Goal: Task Accomplishment & Management: Use online tool/utility

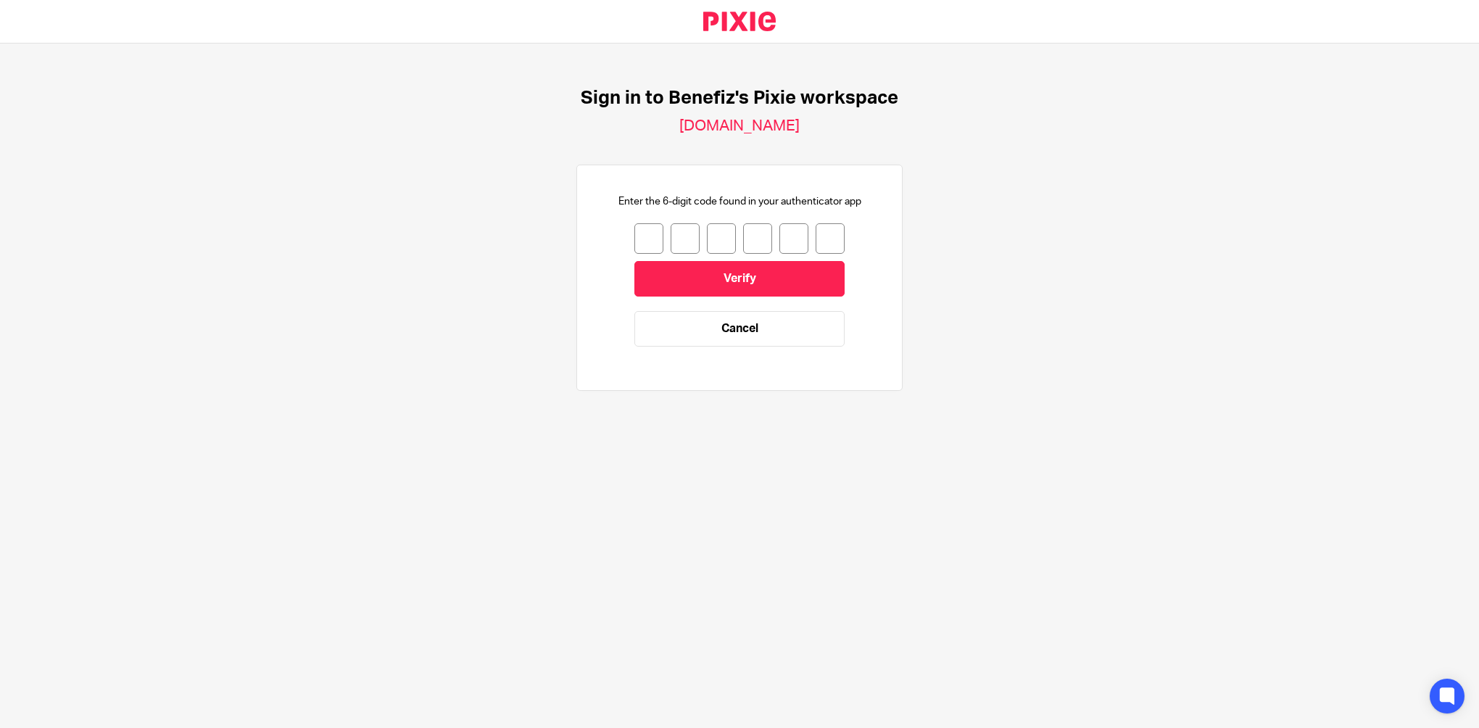
click at [645, 235] on input "number" at bounding box center [649, 238] width 29 height 30
type input "0"
type input "1"
type input "7"
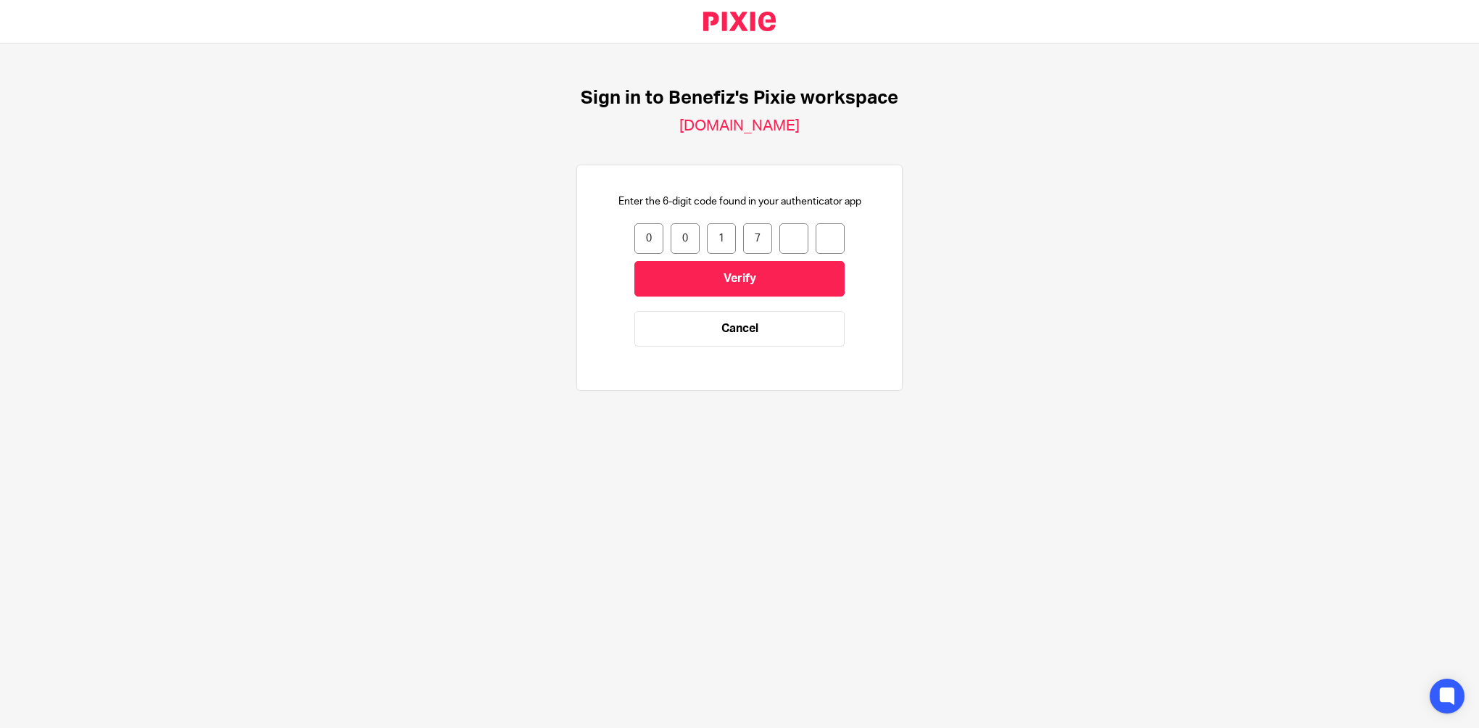
type input "5"
type input "3"
click at [679, 270] on input "Verify" at bounding box center [740, 279] width 210 height 36
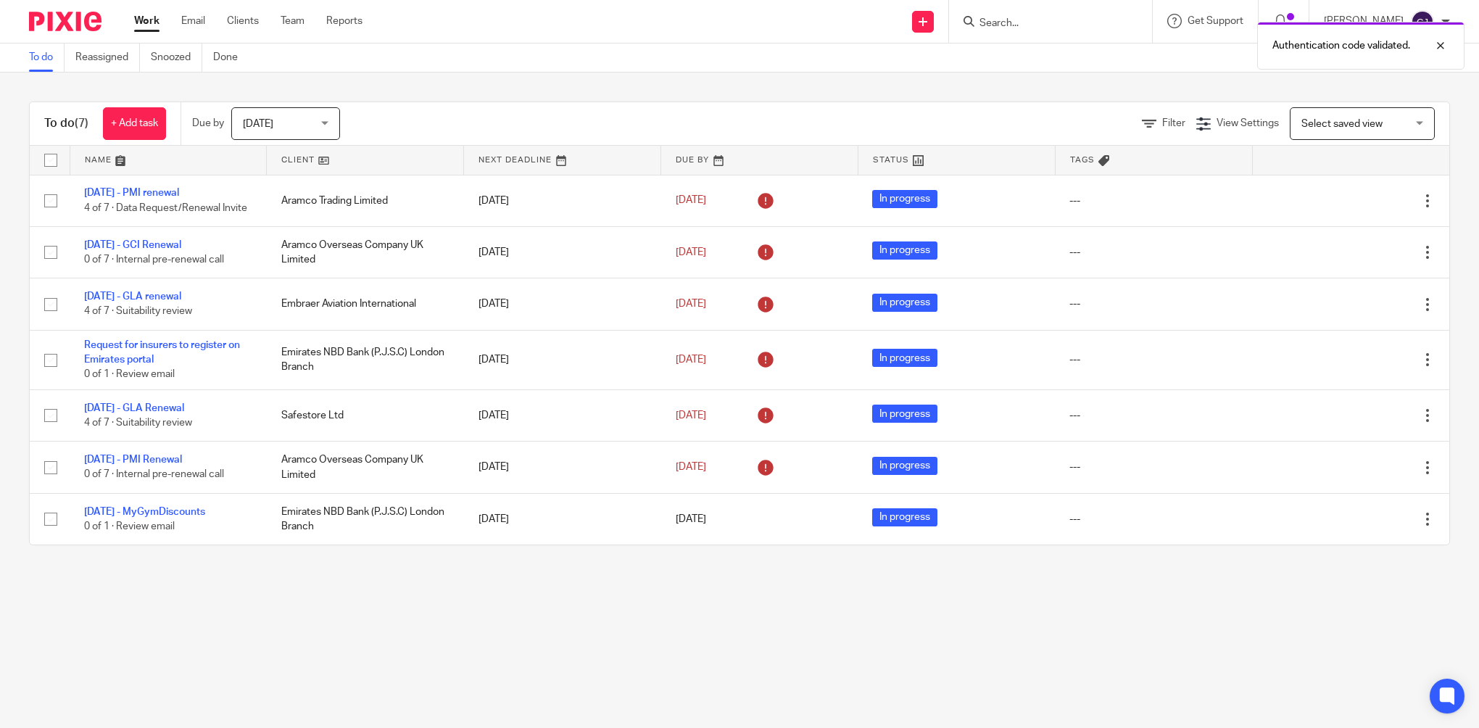
click at [1073, 20] on div "Authentication code validated." at bounding box center [1102, 42] width 725 height 55
click at [1032, 30] on div "Authentication code validated." at bounding box center [1102, 42] width 725 height 55
click at [997, 21] on input "Search" at bounding box center [1043, 23] width 131 height 13
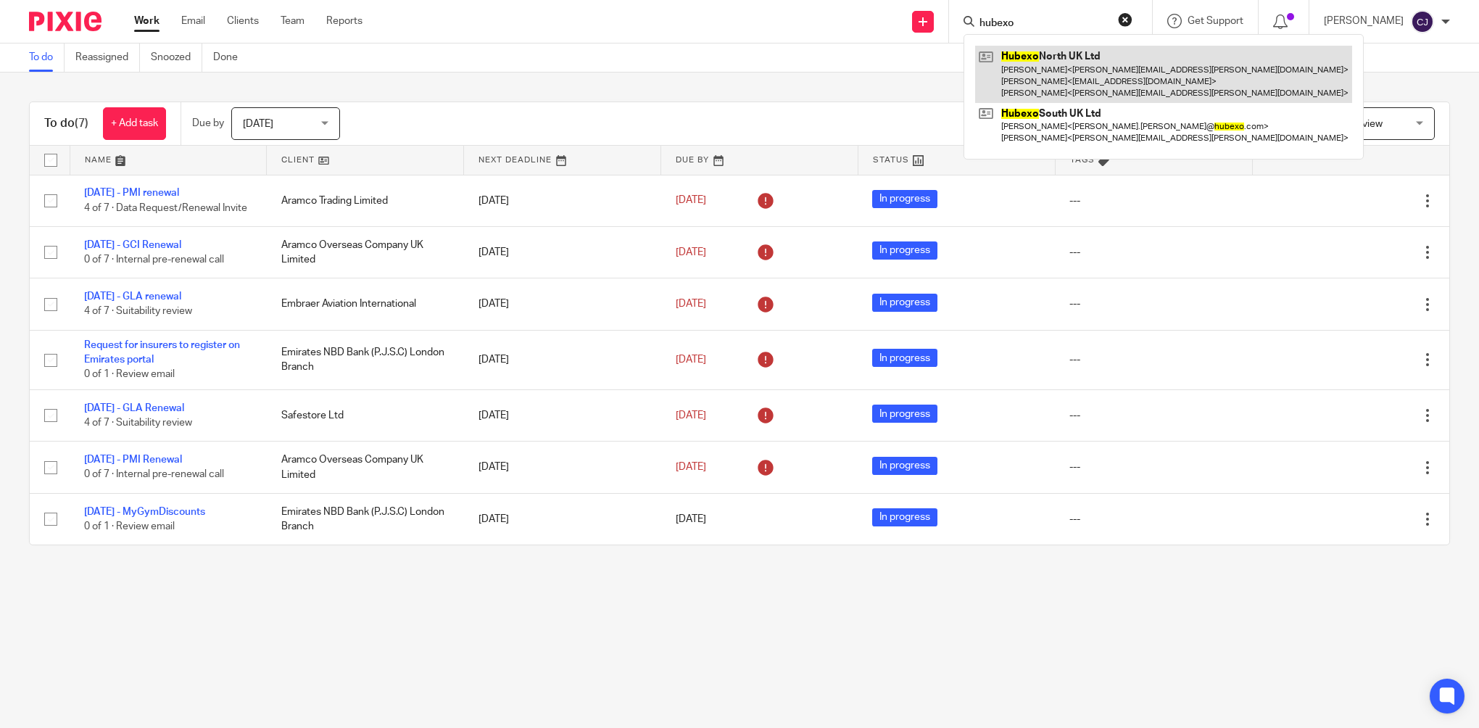
type input "hubexo"
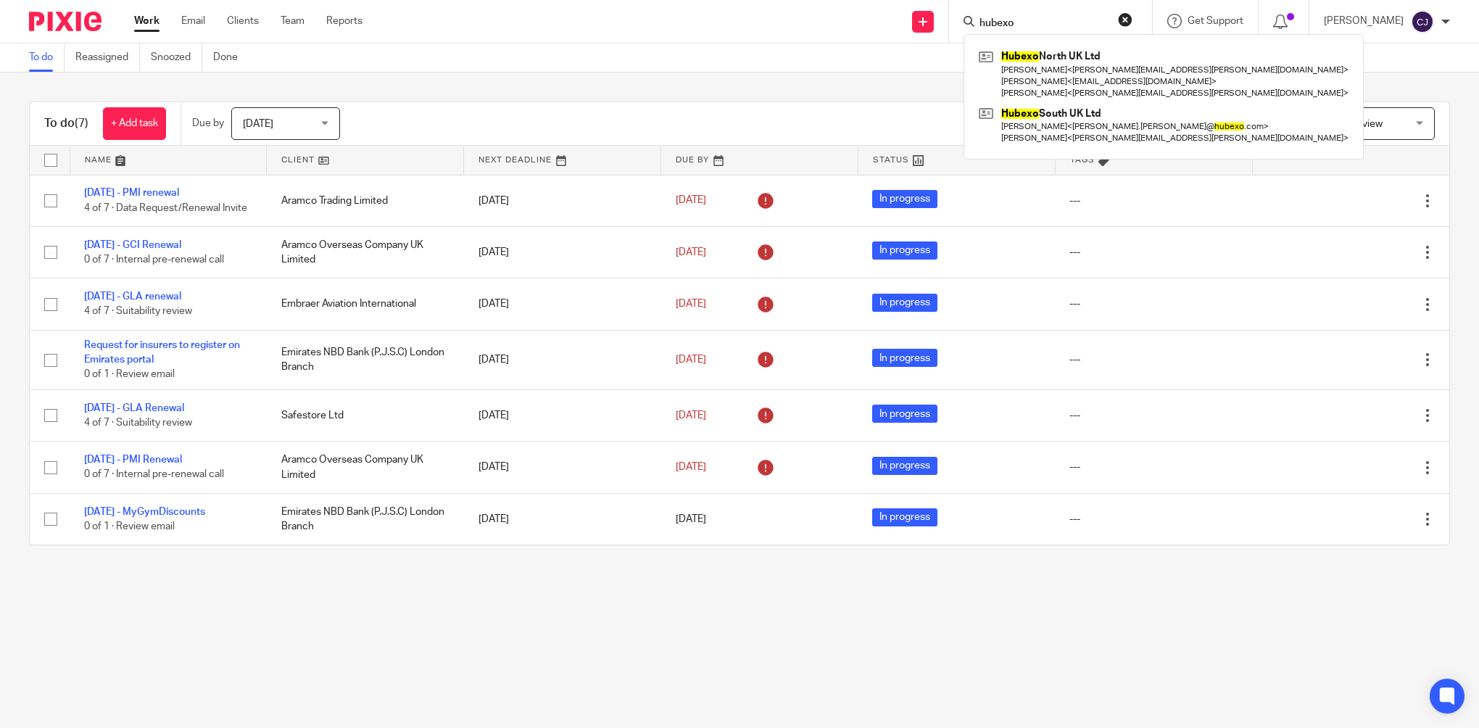
drag, startPoint x: 1070, startPoint y: 84, endPoint x: 963, endPoint y: 136, distance: 119.0
click at [1070, 84] on link at bounding box center [1163, 74] width 377 height 57
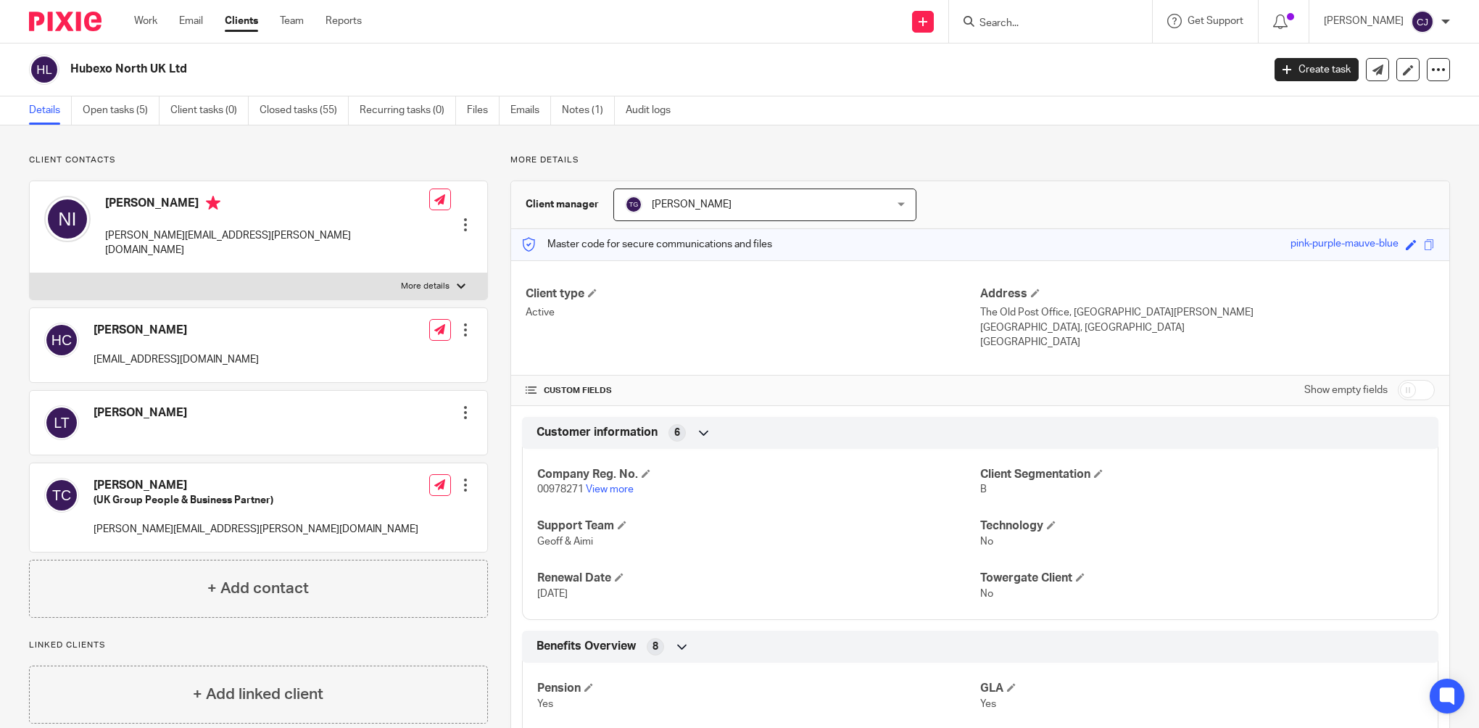
click at [416, 281] on p "More details" at bounding box center [425, 287] width 49 height 12
click at [30, 273] on input "More details" at bounding box center [29, 273] width 1 height 1
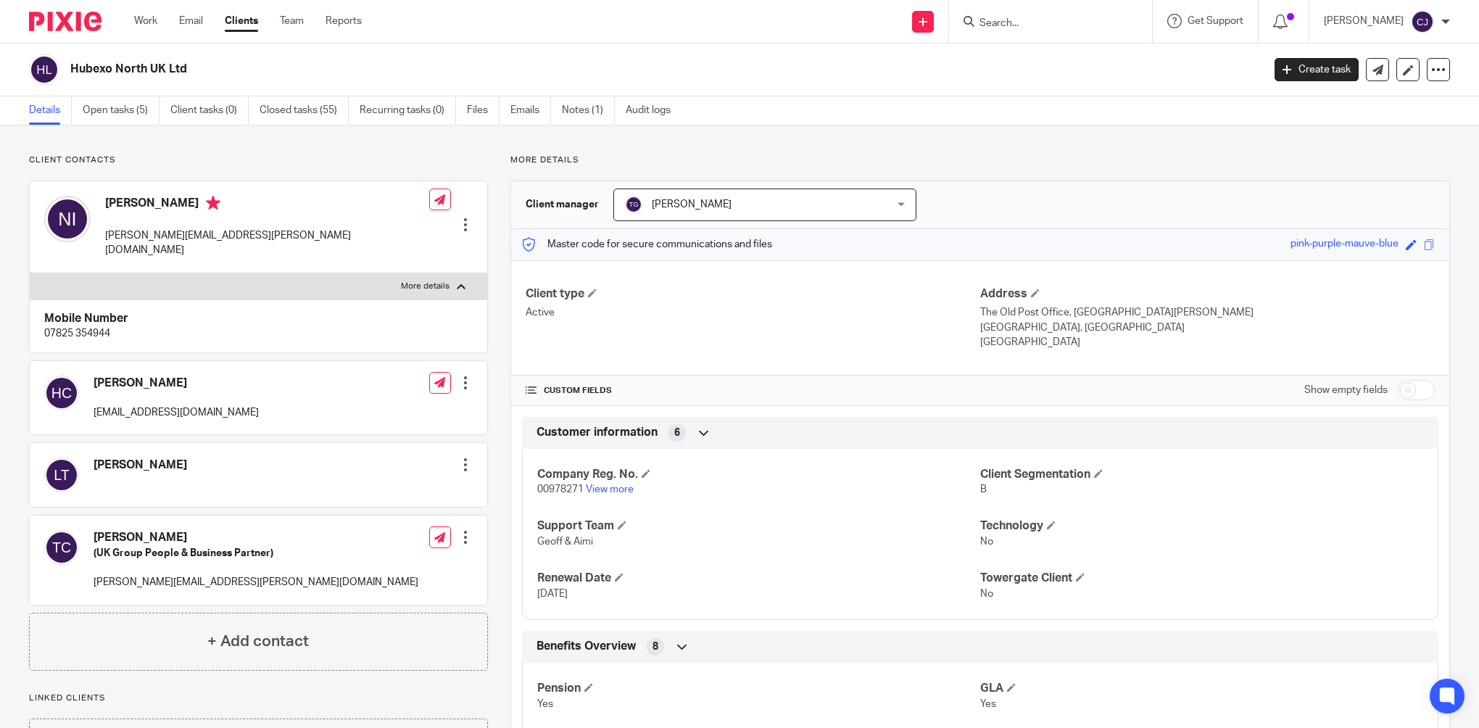
click at [416, 281] on p "More details" at bounding box center [425, 287] width 49 height 12
click at [30, 273] on input "More details" at bounding box center [29, 273] width 1 height 1
checkbox input "false"
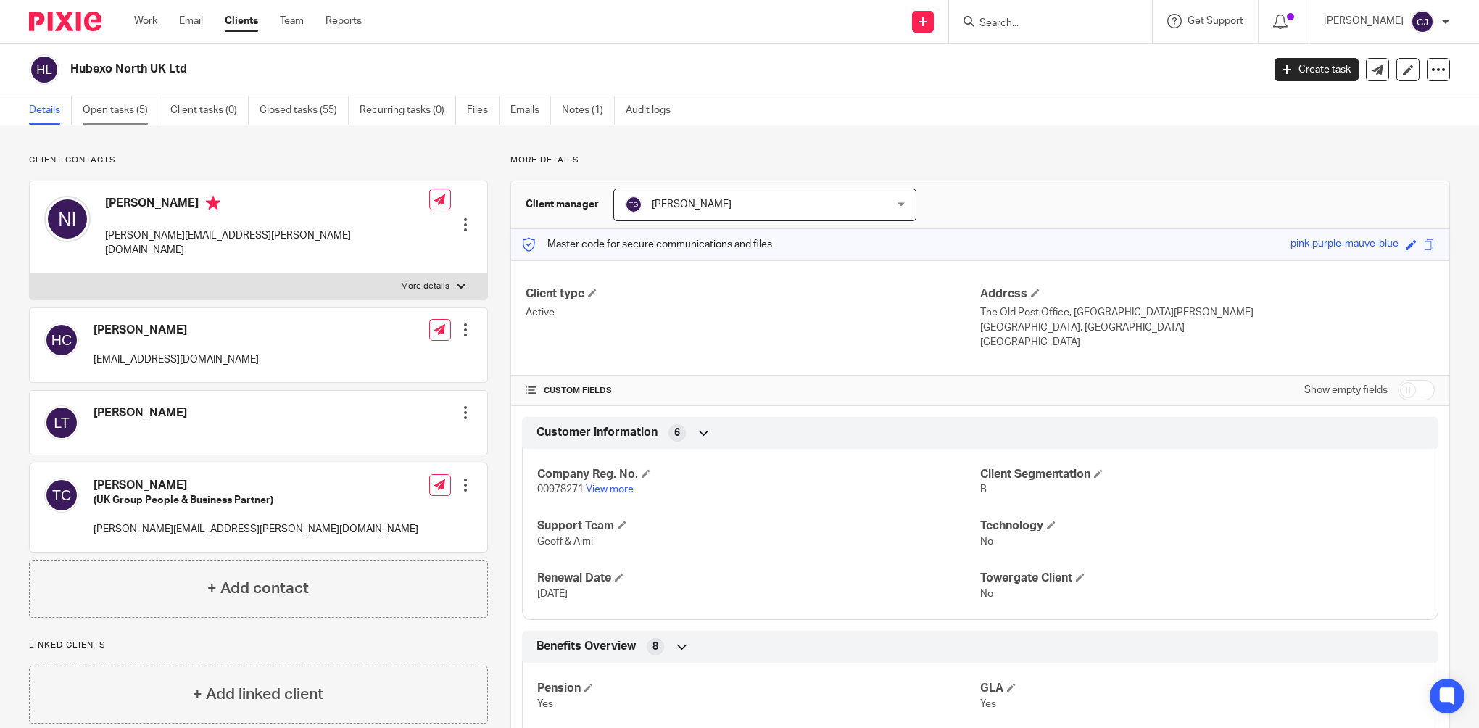
click at [131, 115] on link "Open tasks (5)" at bounding box center [121, 110] width 77 height 28
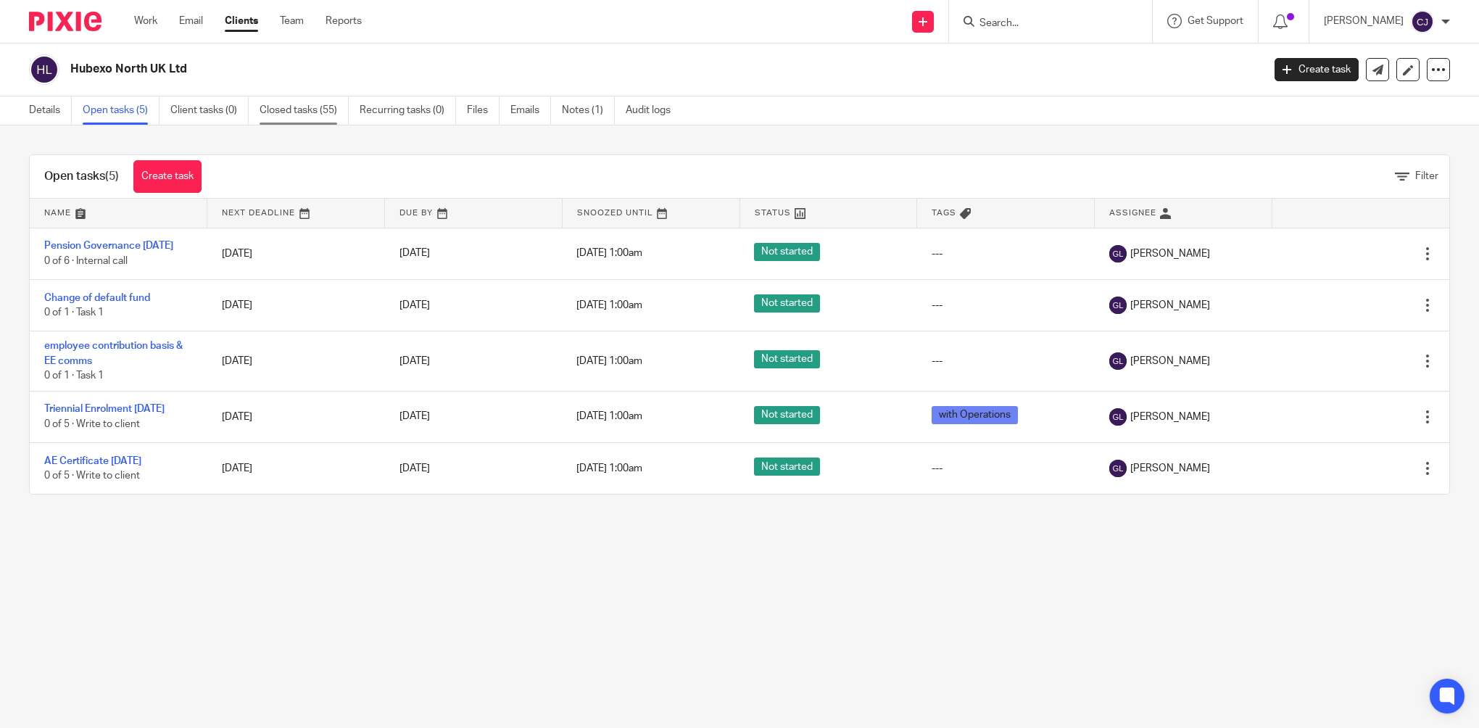
click at [294, 119] on link "Closed tasks (55)" at bounding box center [304, 110] width 89 height 28
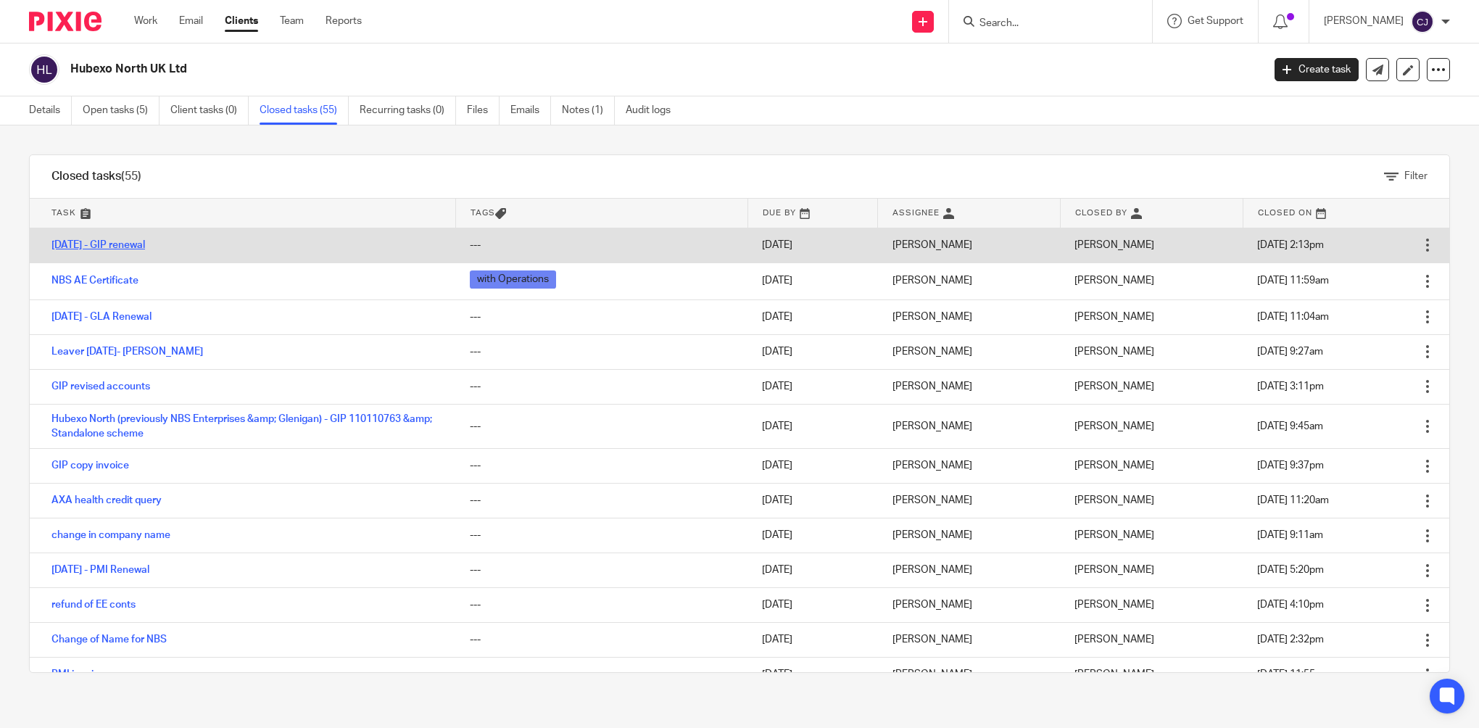
click at [124, 244] on link "1/6/25 - GIP renewal" at bounding box center [98, 245] width 94 height 10
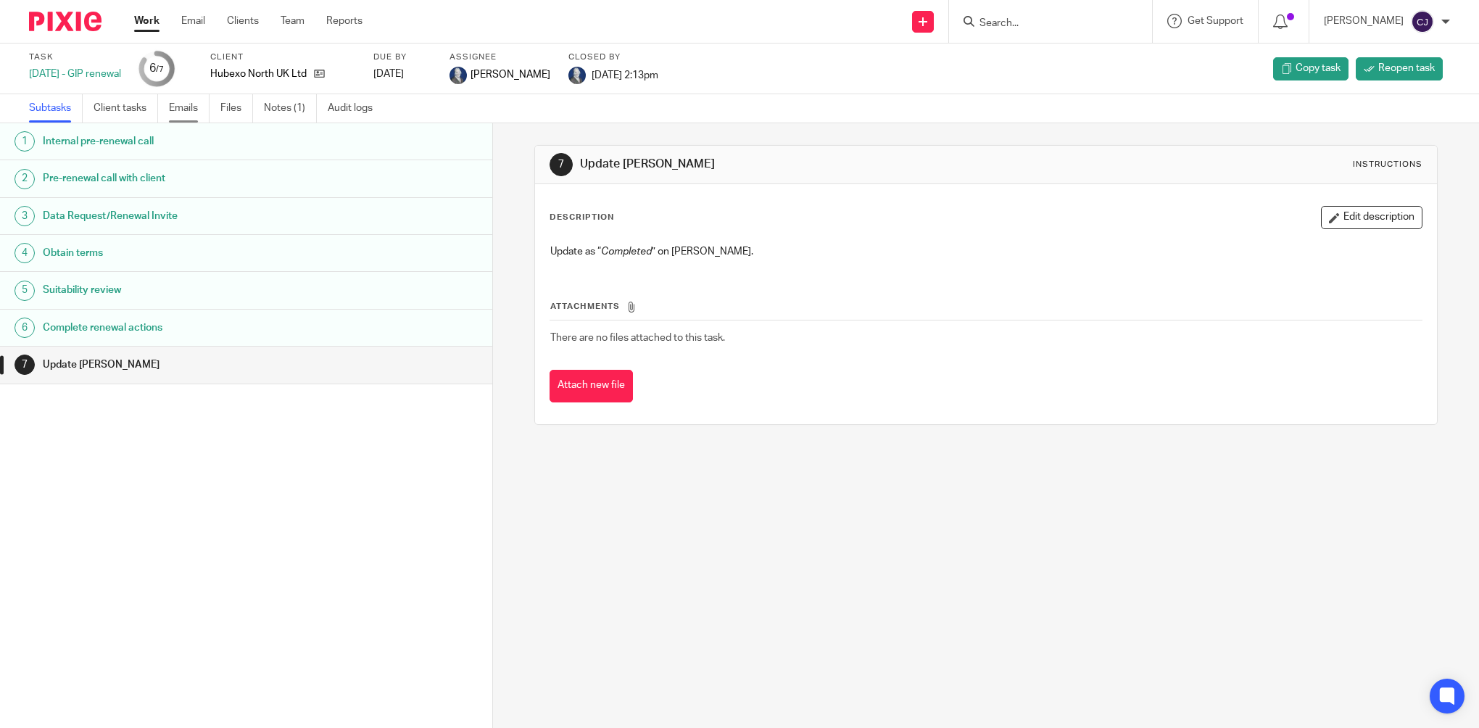
click at [193, 111] on link "Emails" at bounding box center [189, 108] width 41 height 28
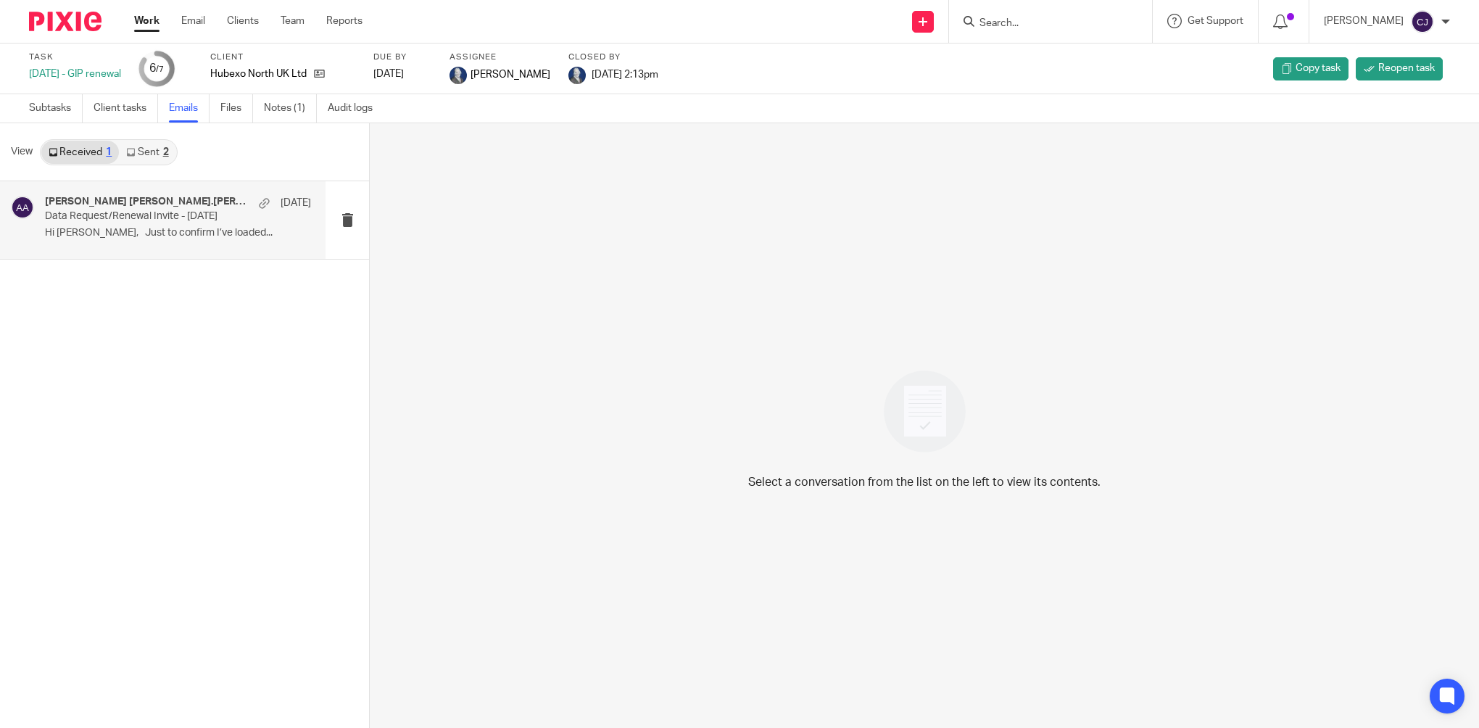
click at [197, 231] on p "Hi [PERSON_NAME], Just to confirm I’ve loaded..." at bounding box center [178, 233] width 266 height 12
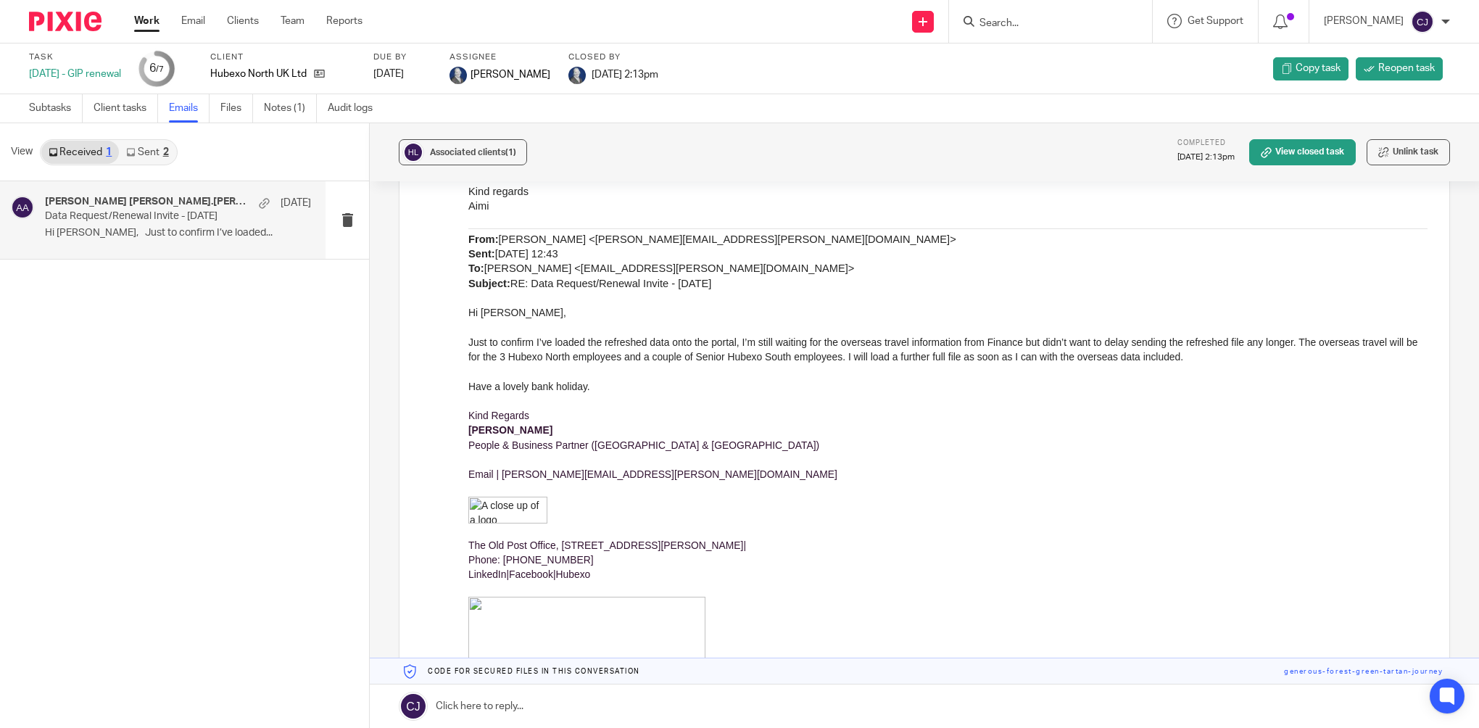
scroll to position [725, 0]
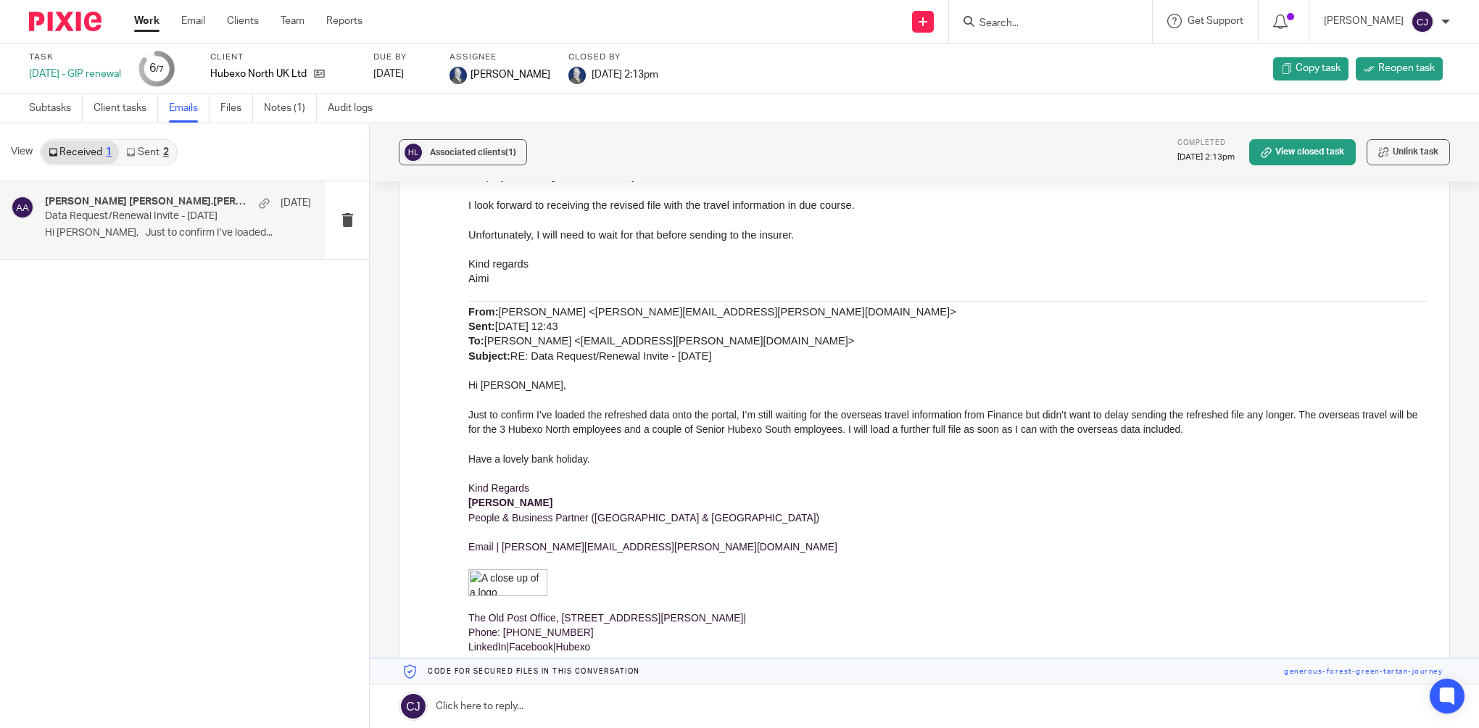
click at [1066, 29] on input "Search" at bounding box center [1043, 23] width 131 height 13
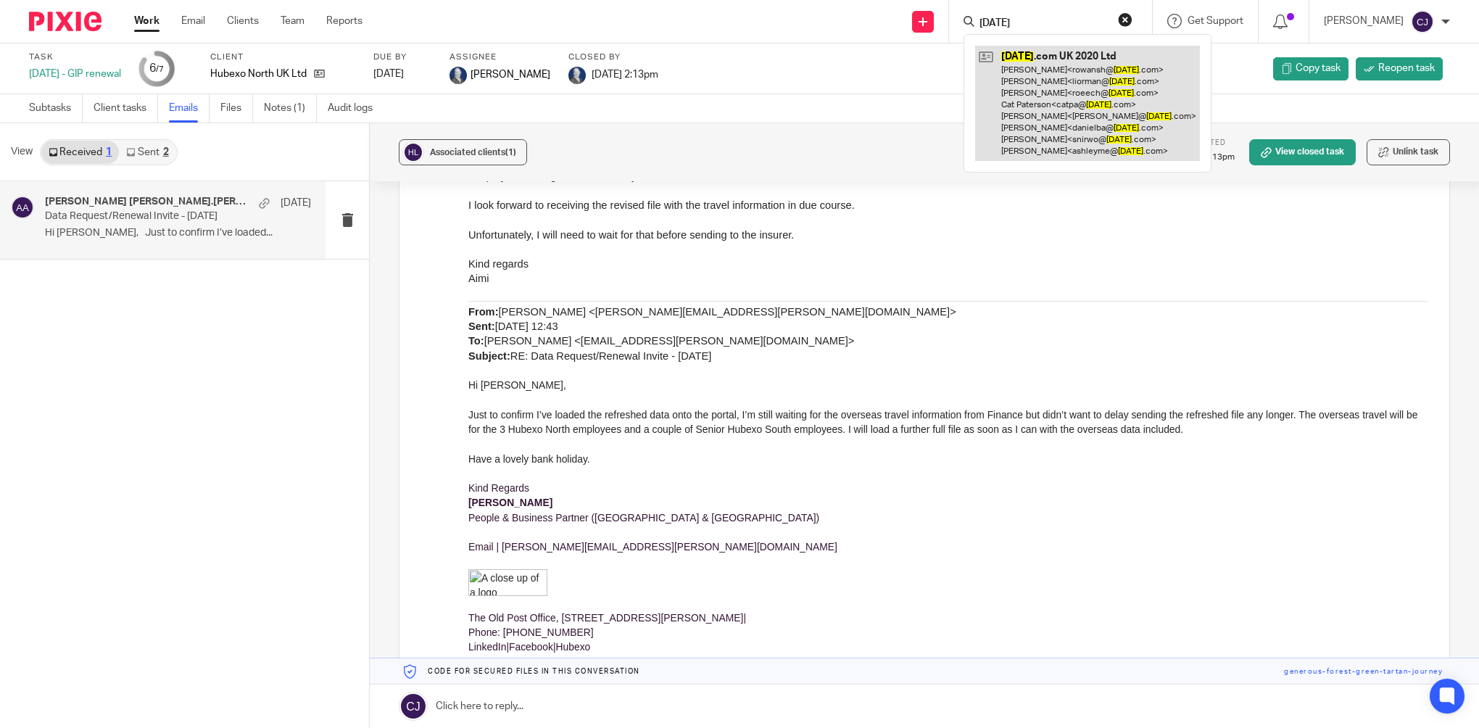
type input "monday"
click at [1091, 96] on link at bounding box center [1087, 103] width 225 height 115
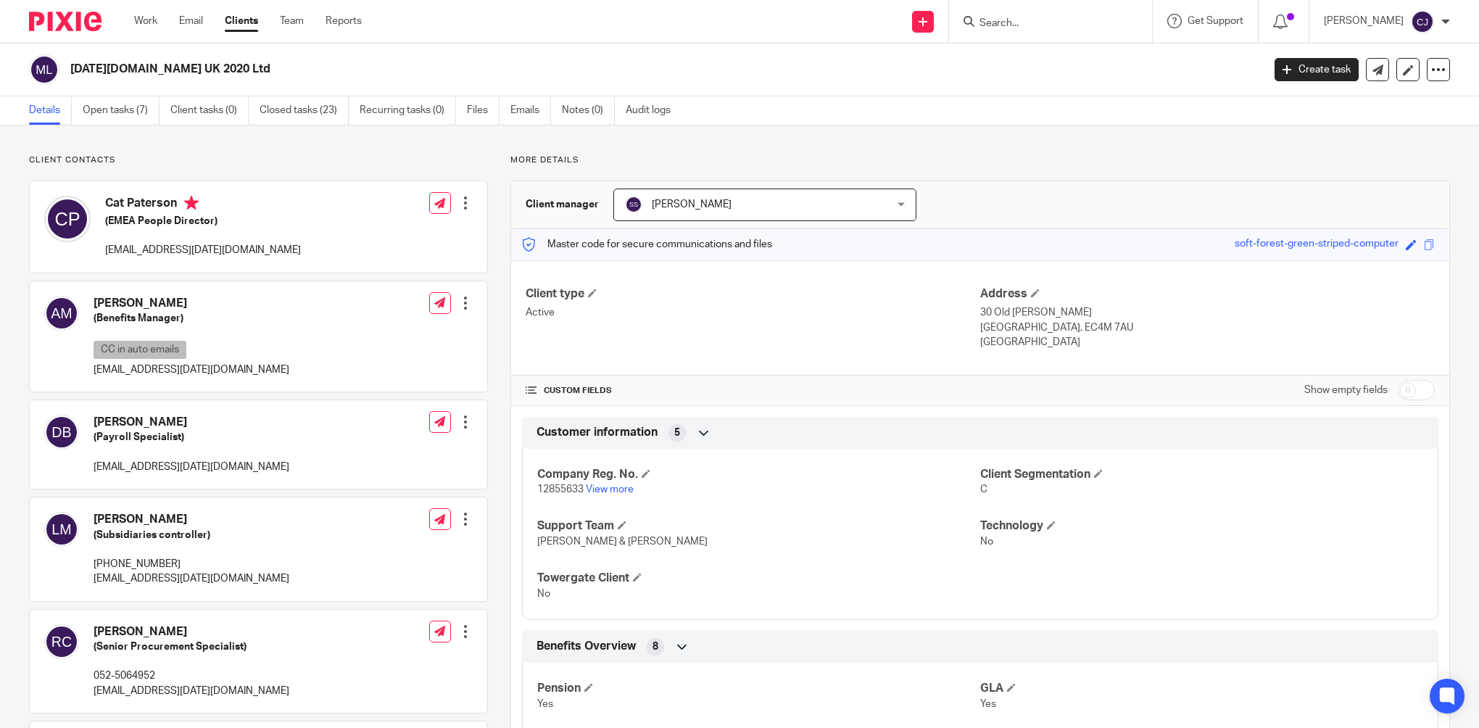
click at [851, 196] on div "Sorangi Shah Sorangi Shah" at bounding box center [764, 205] width 303 height 33
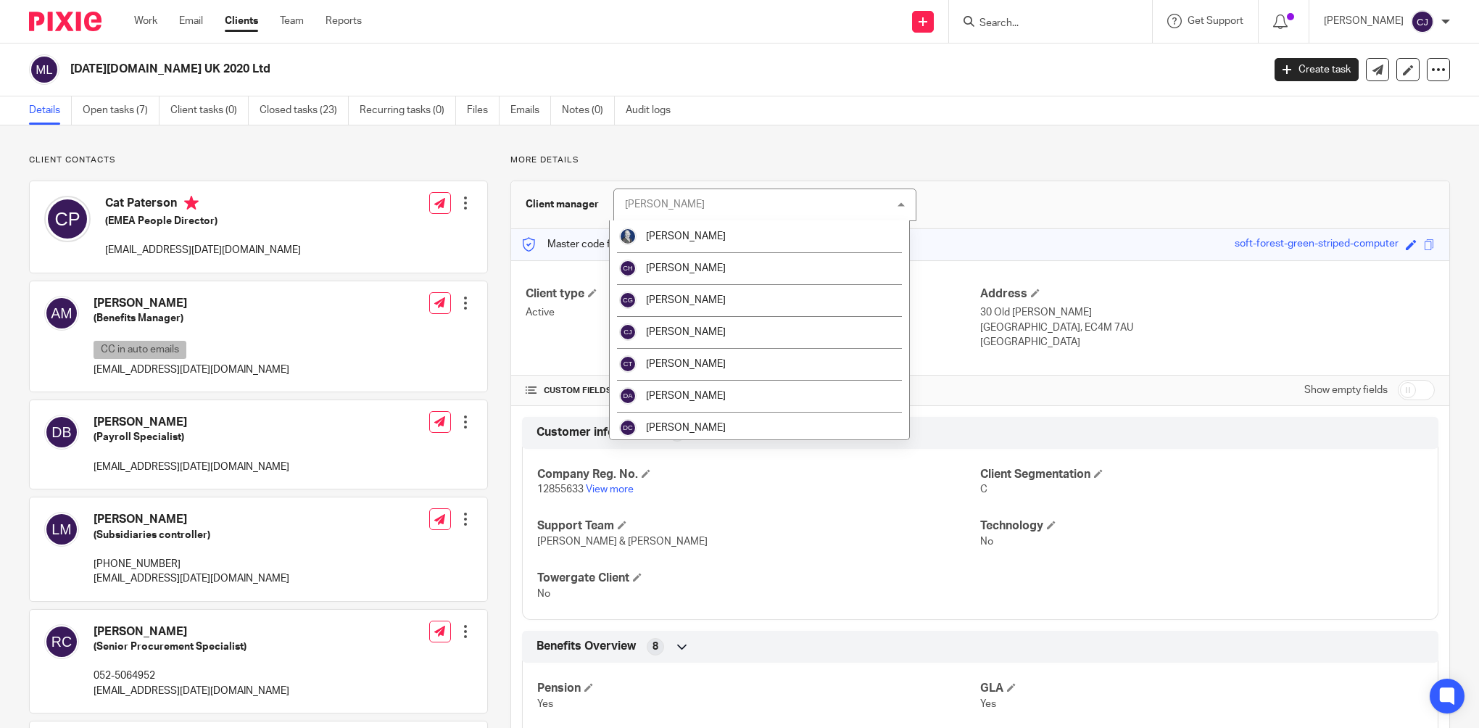
click at [851, 196] on div "Sorangi Shah Sorangi Shah" at bounding box center [764, 205] width 303 height 33
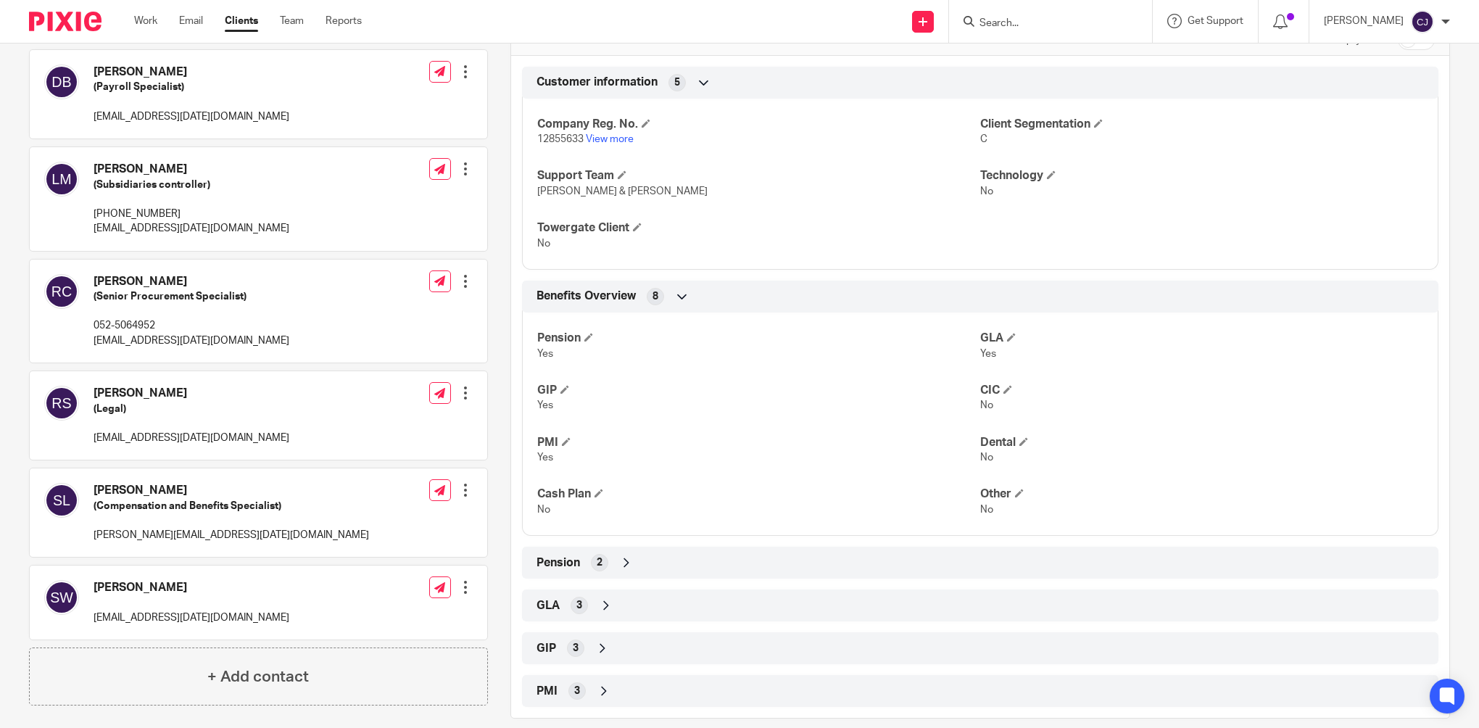
scroll to position [435, 0]
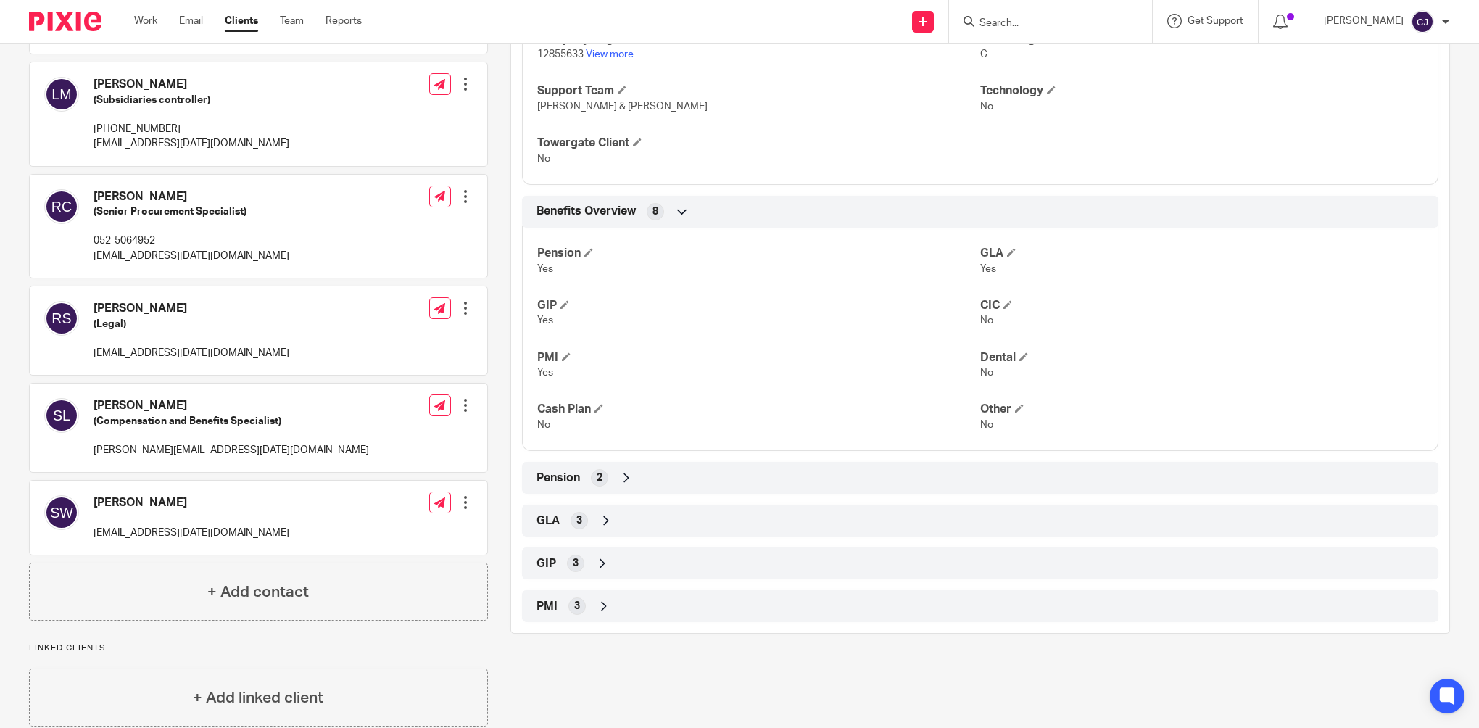
click at [597, 476] on span "2" at bounding box center [600, 478] width 6 height 15
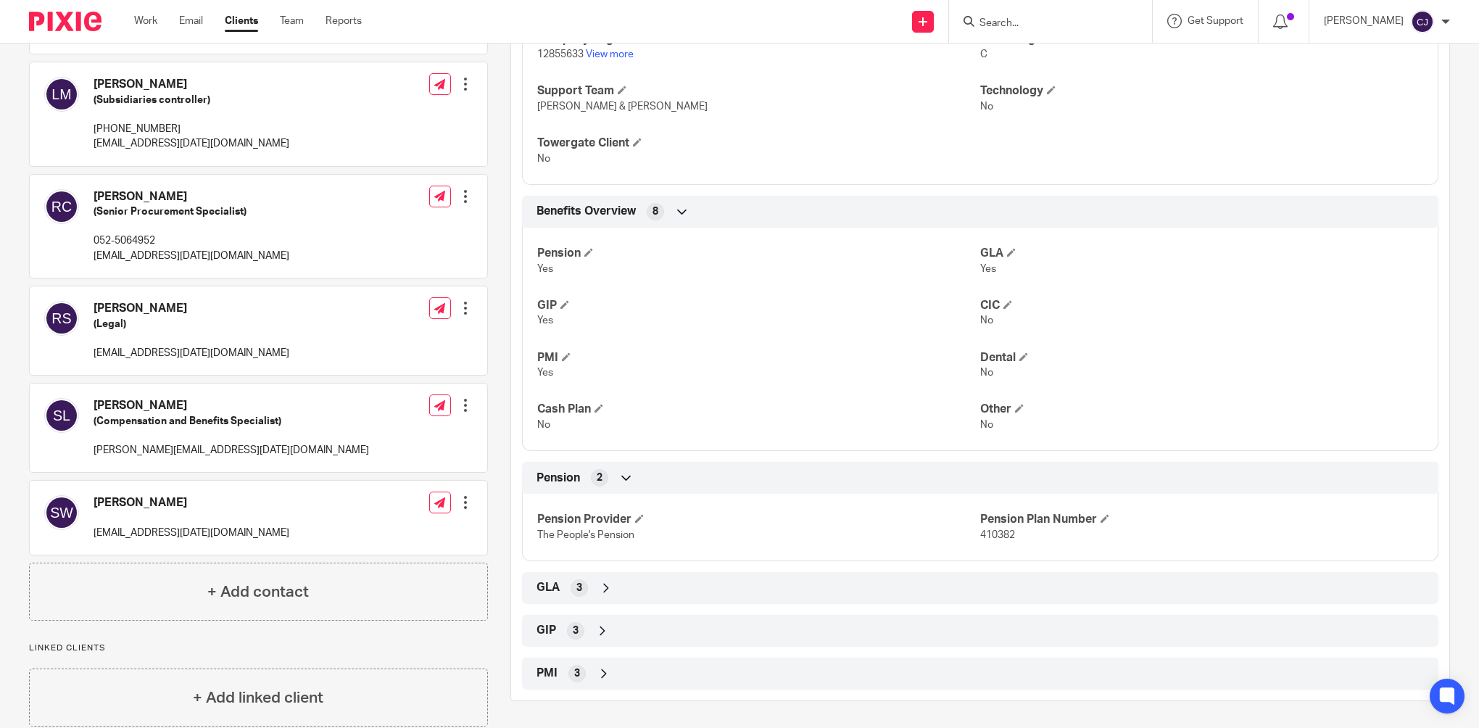
scroll to position [460, 0]
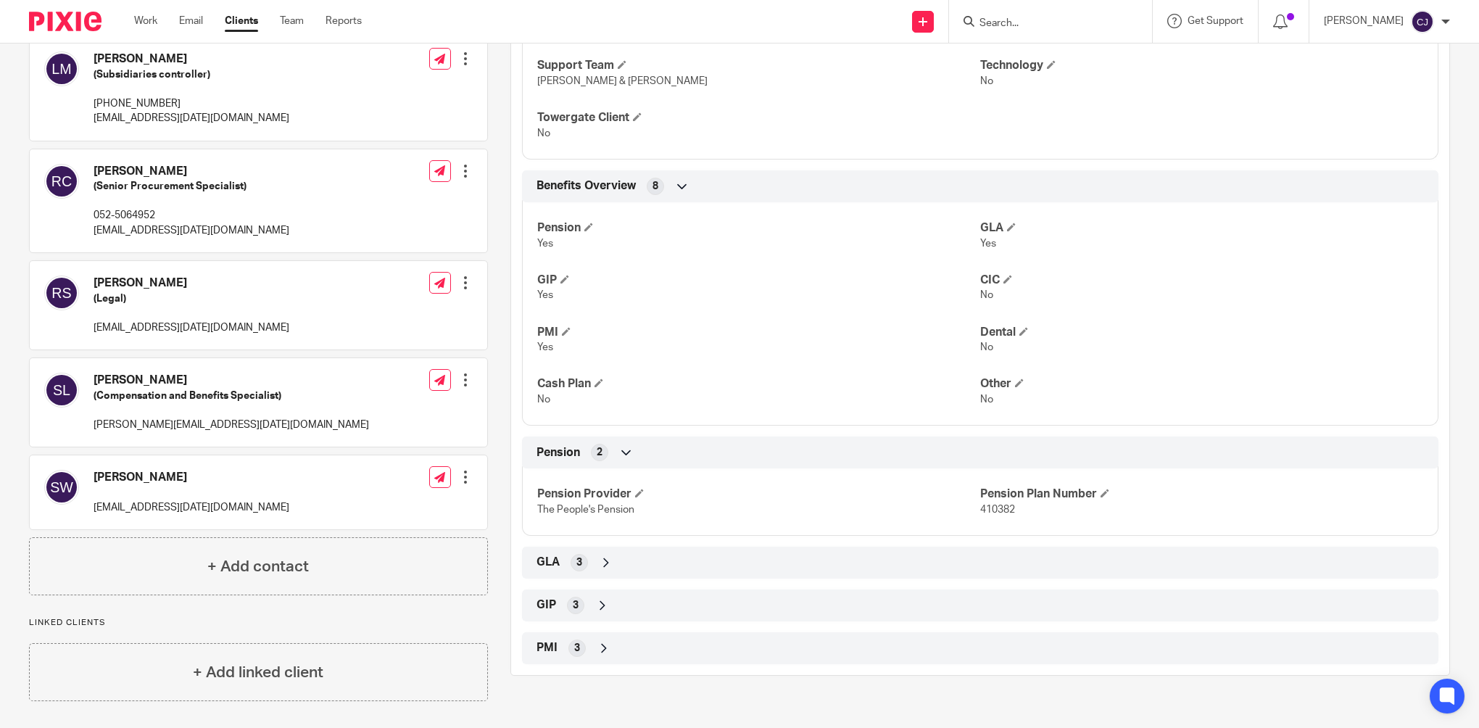
click at [566, 551] on div "GLA 3" at bounding box center [980, 562] width 895 height 25
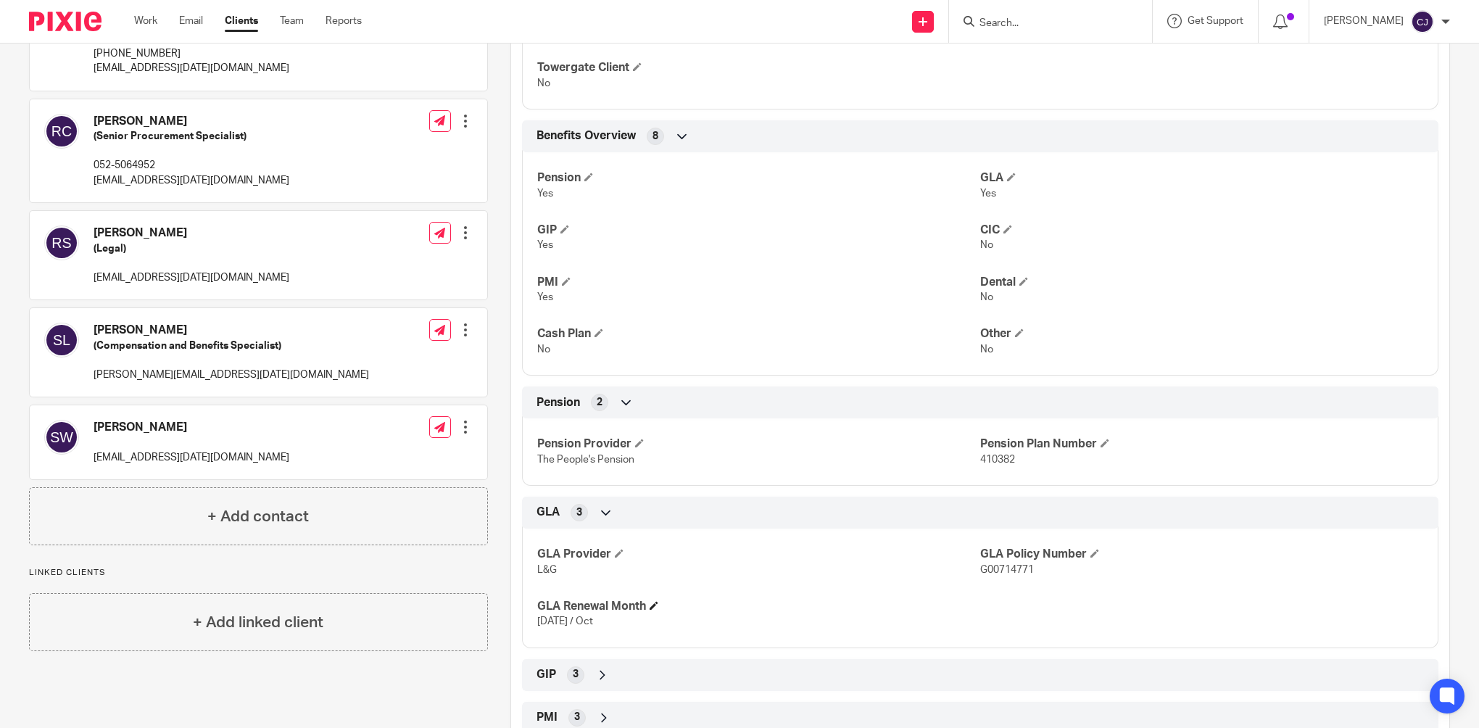
scroll to position [555, 0]
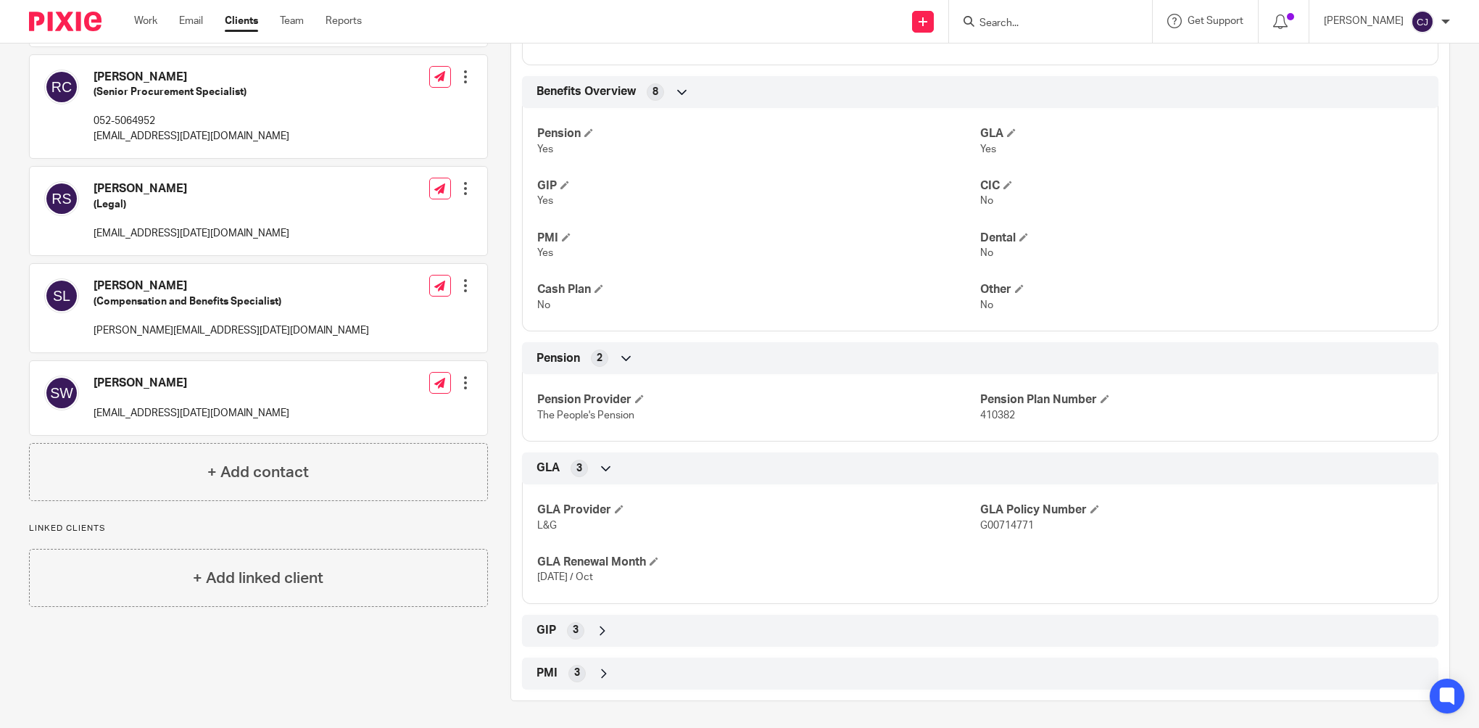
drag, startPoint x: 569, startPoint y: 633, endPoint x: 583, endPoint y: 628, distance: 15.4
click at [573, 632] on span "3" at bounding box center [576, 630] width 6 height 15
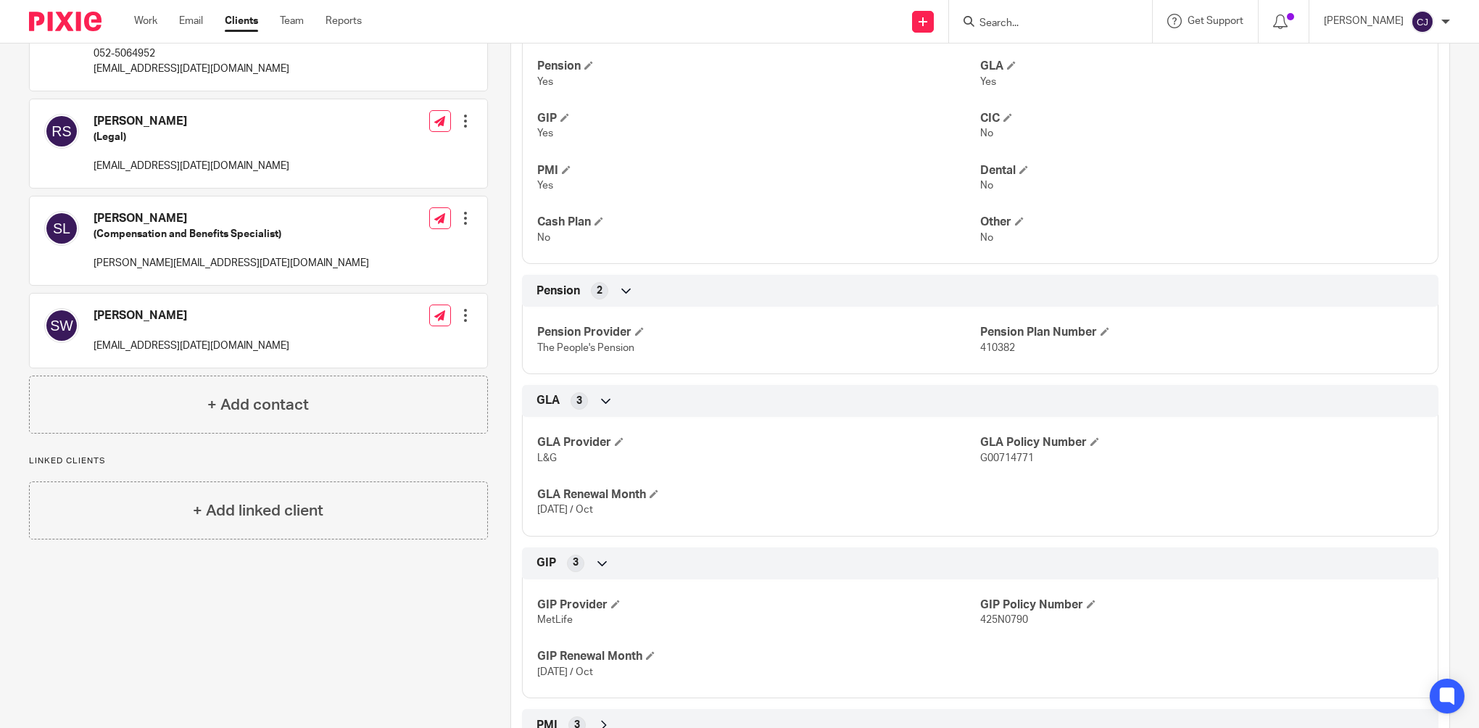
scroll to position [674, 0]
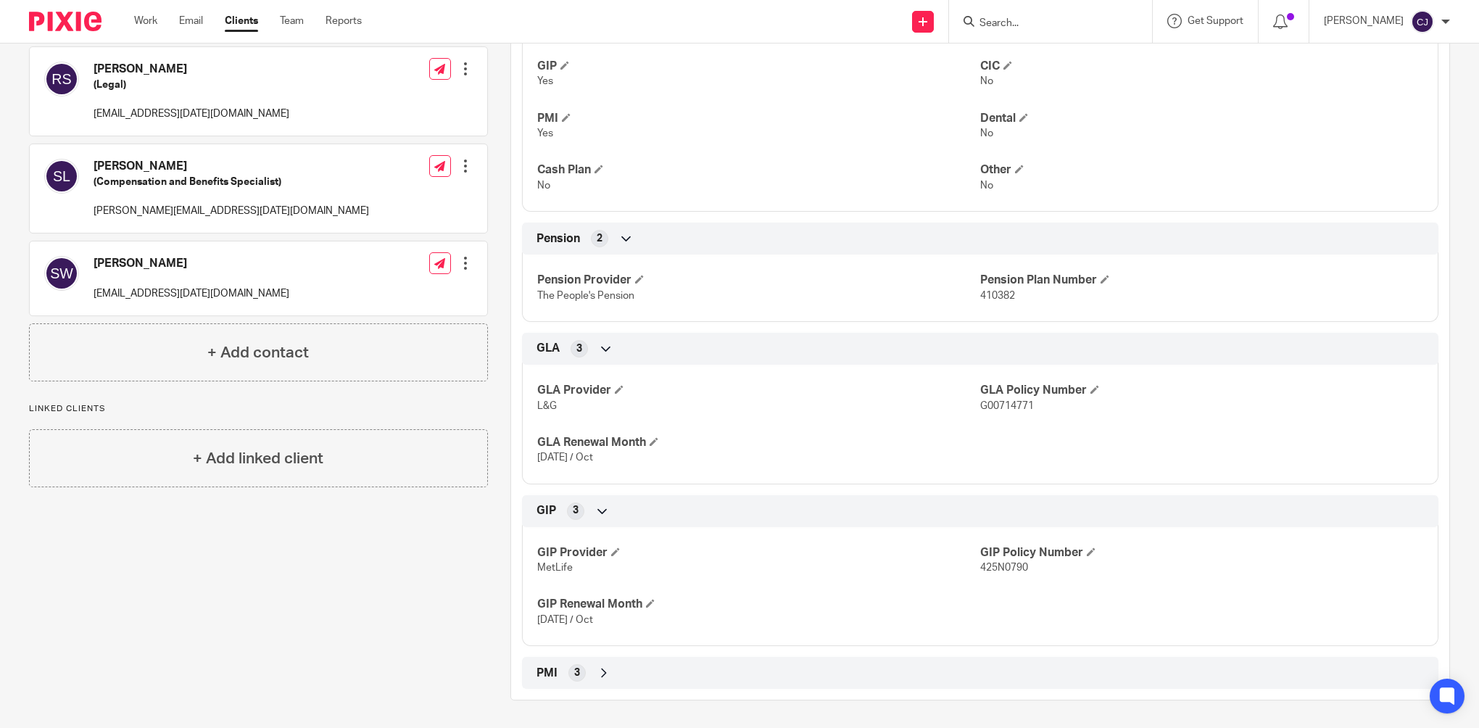
drag, startPoint x: 548, startPoint y: 669, endPoint x: 624, endPoint y: 615, distance: 93.6
click at [549, 669] on span "PMI" at bounding box center [547, 673] width 21 height 15
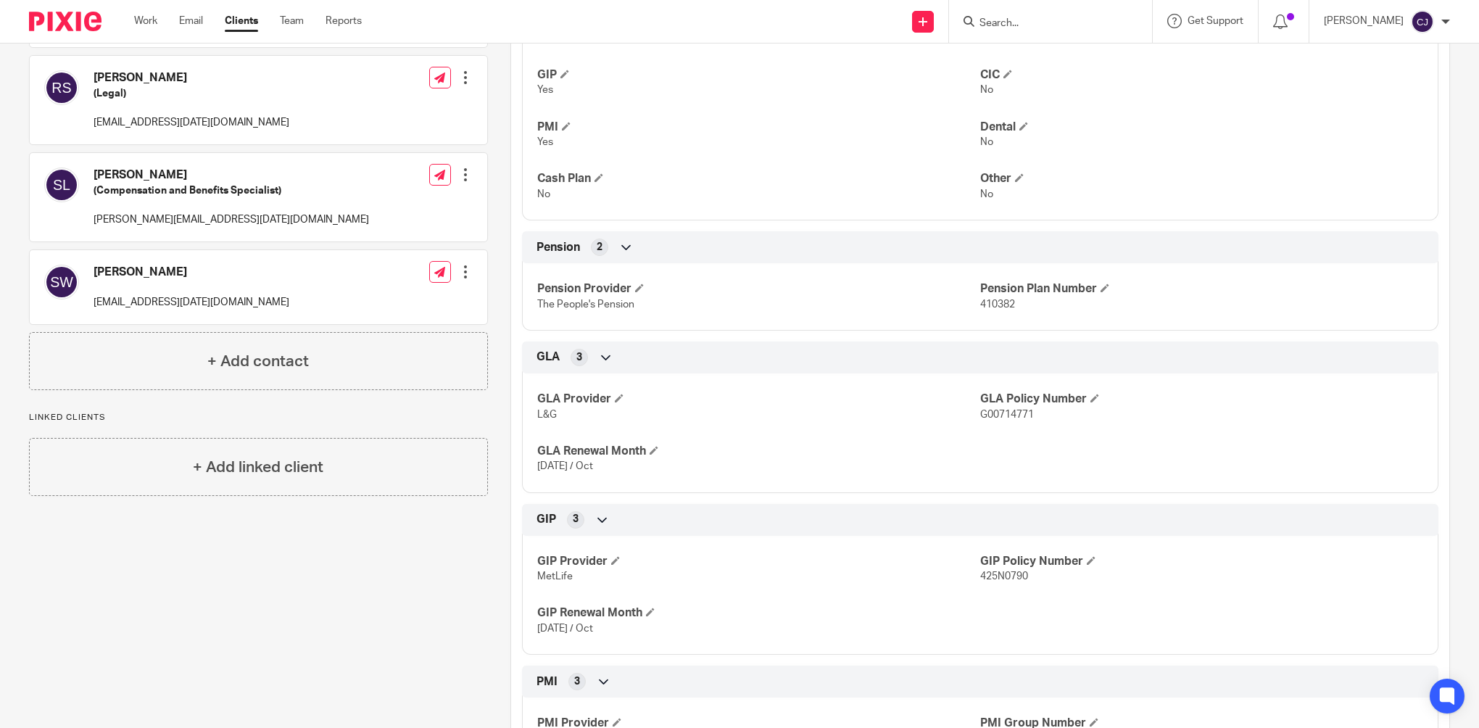
scroll to position [648, 0]
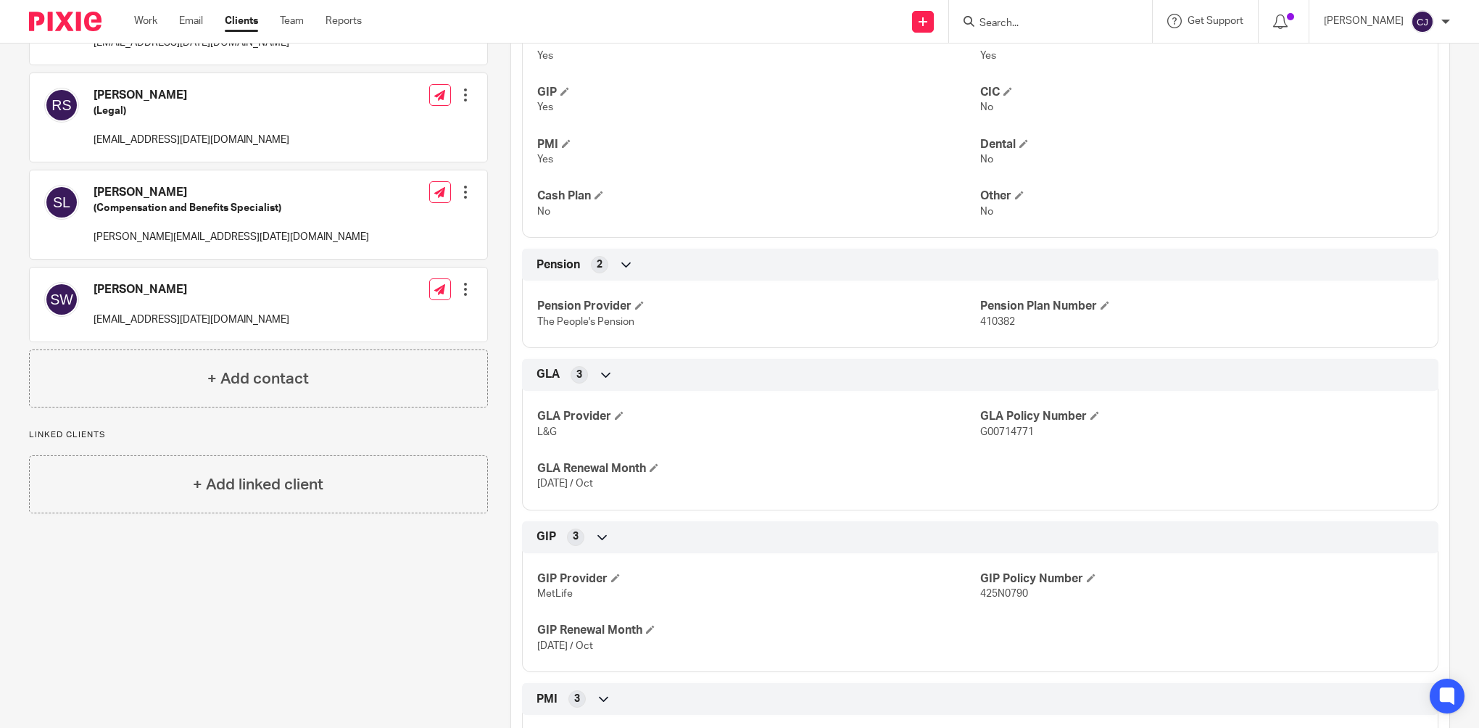
click at [1051, 22] on input "Search" at bounding box center [1043, 23] width 131 height 13
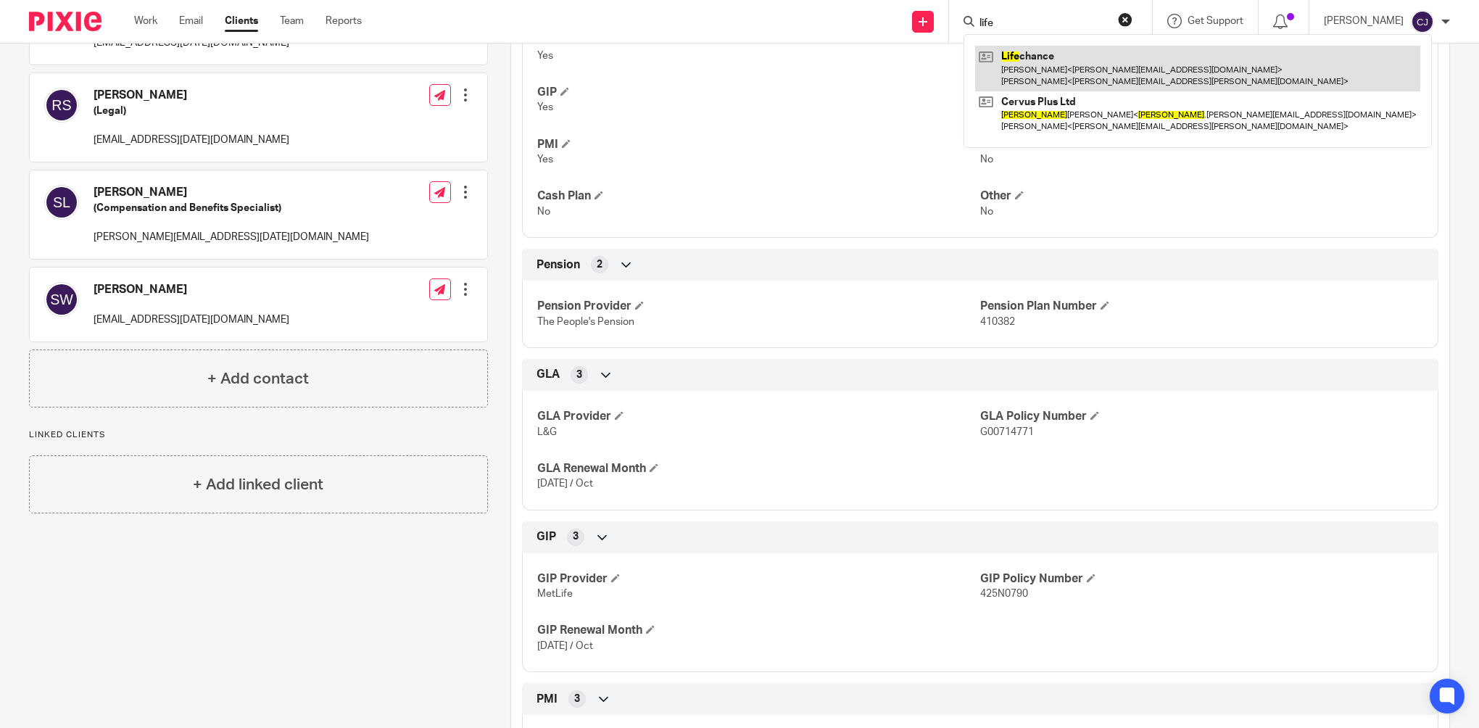
type input "life"
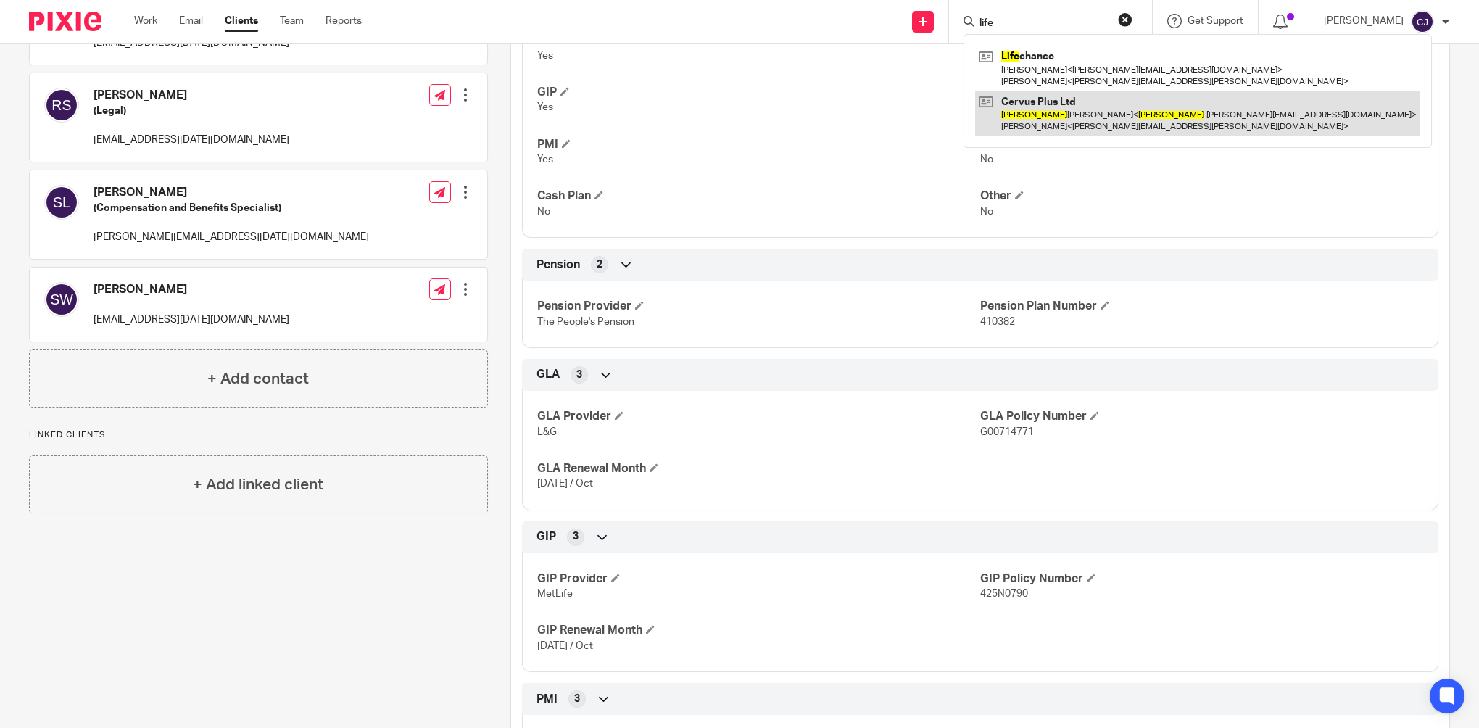
drag, startPoint x: 1073, startPoint y: 80, endPoint x: 1072, endPoint y: 90, distance: 10.2
click at [1073, 80] on link at bounding box center [1197, 68] width 445 height 45
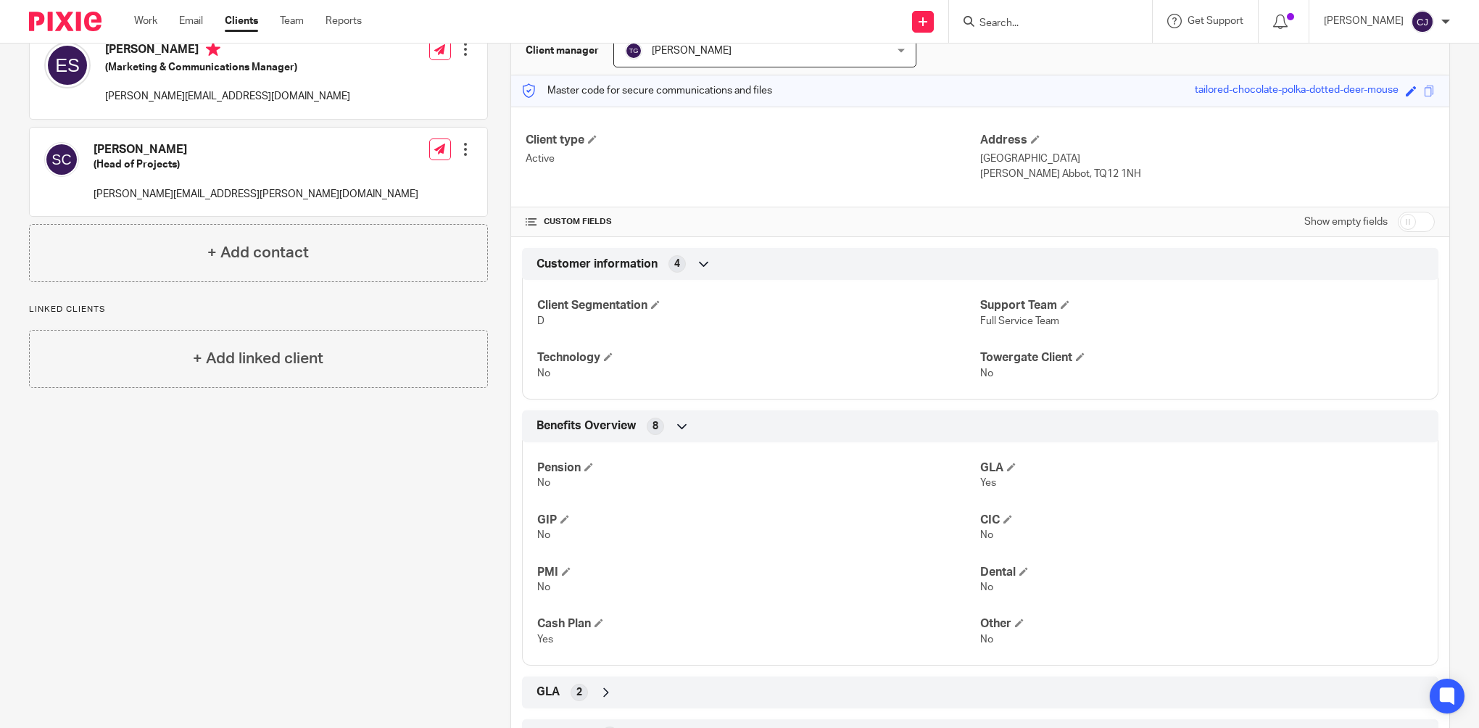
scroll to position [216, 0]
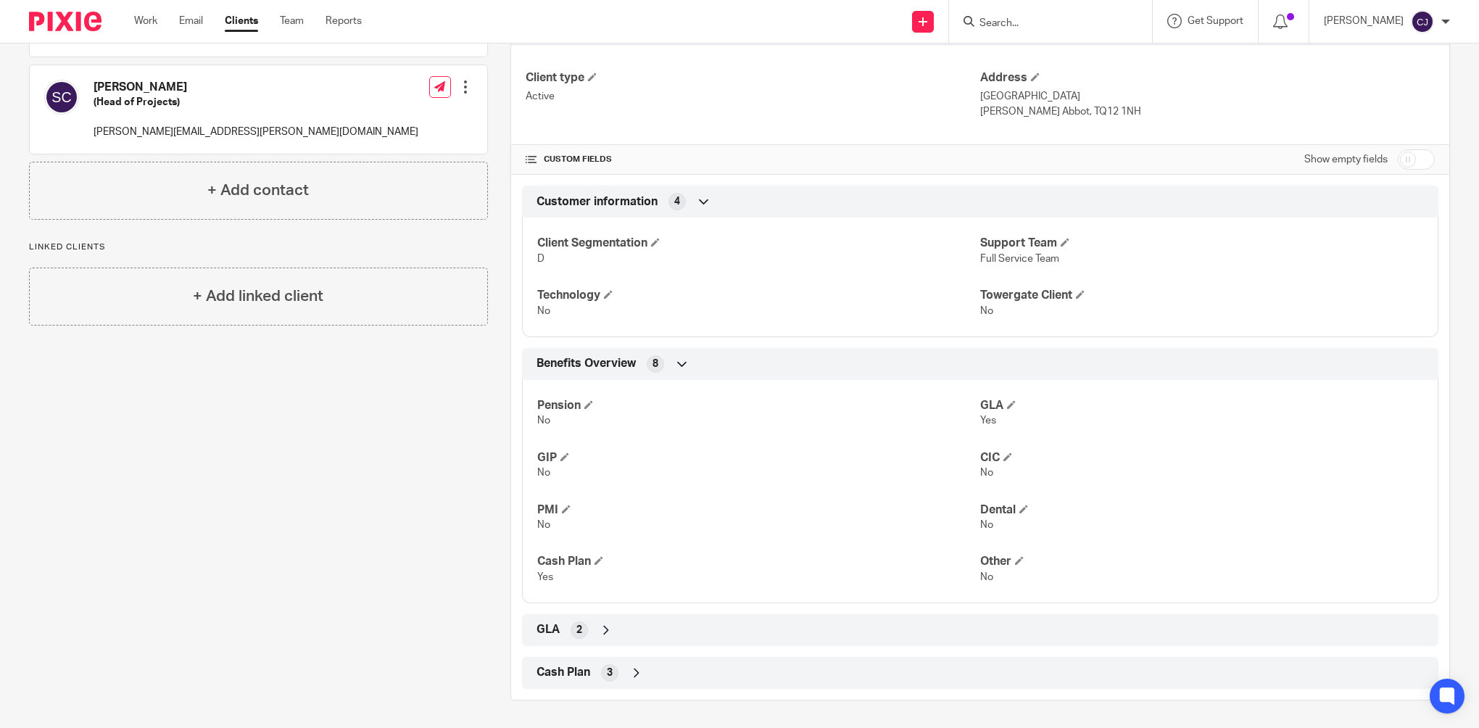
click at [609, 638] on div "GLA 2" at bounding box center [980, 630] width 895 height 25
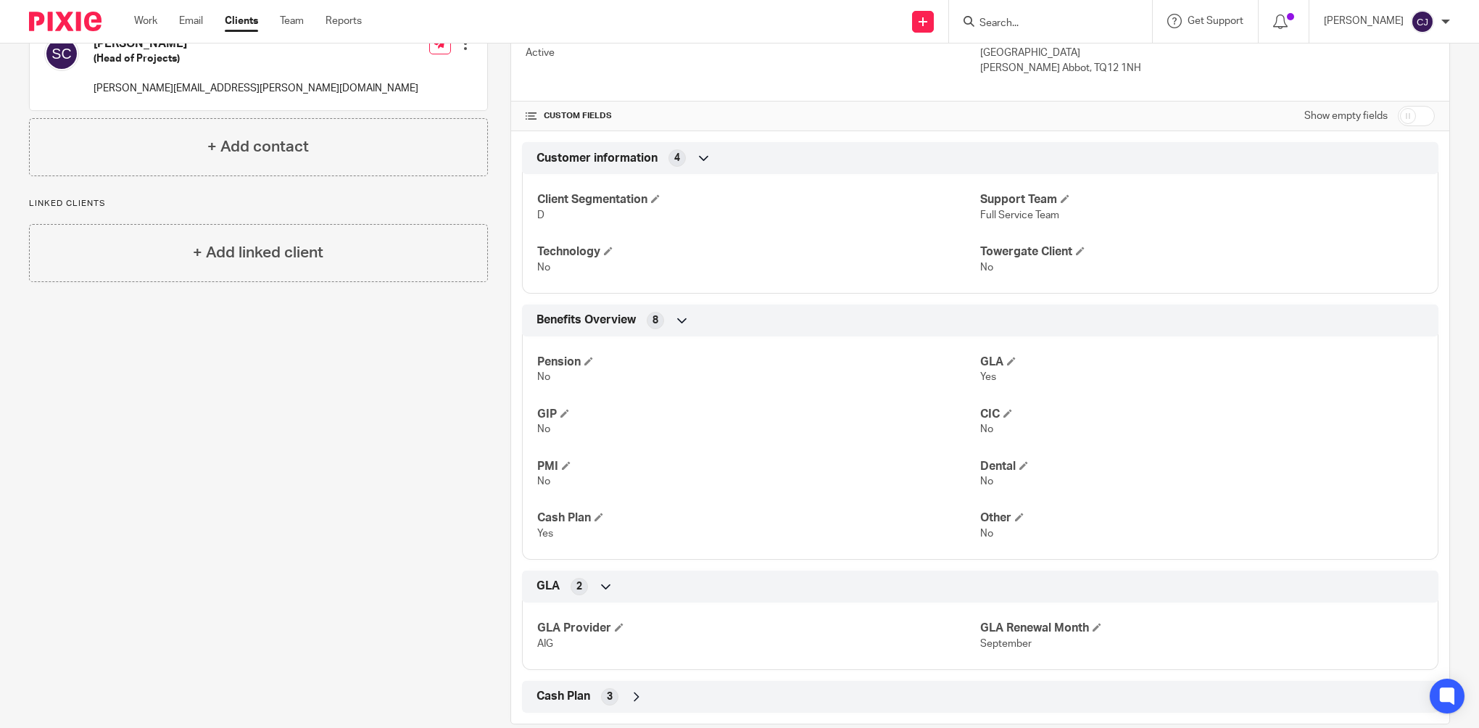
scroll to position [284, 0]
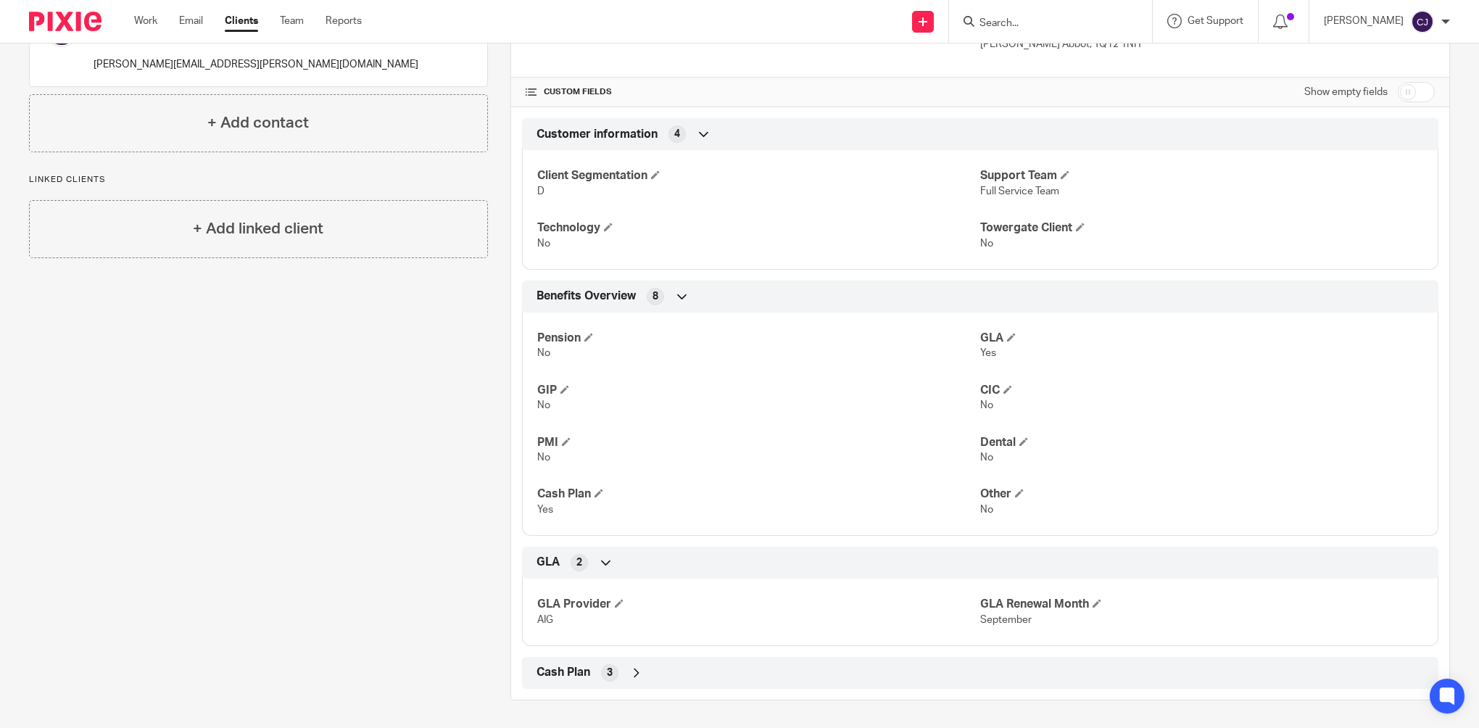
click at [588, 661] on div "Cash Plan 3" at bounding box center [980, 673] width 895 height 25
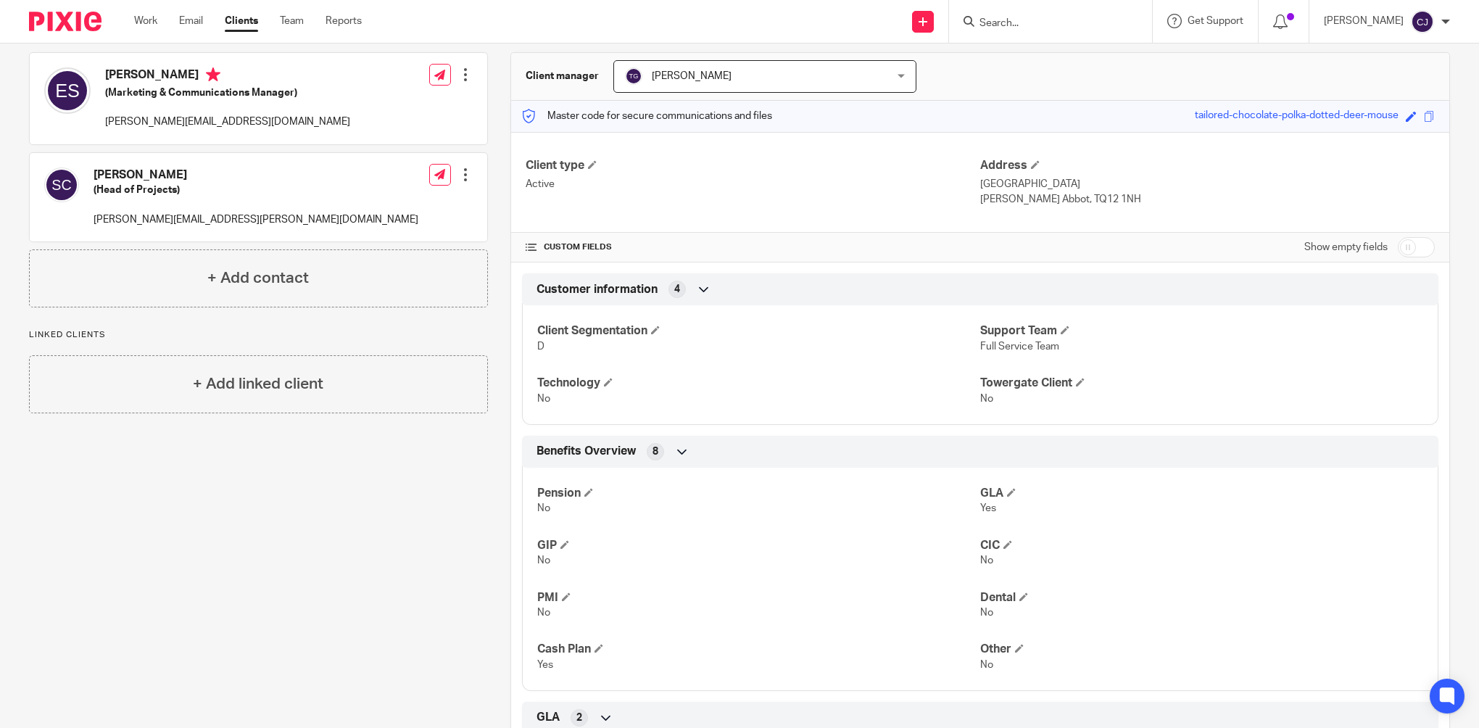
scroll to position [0, 0]
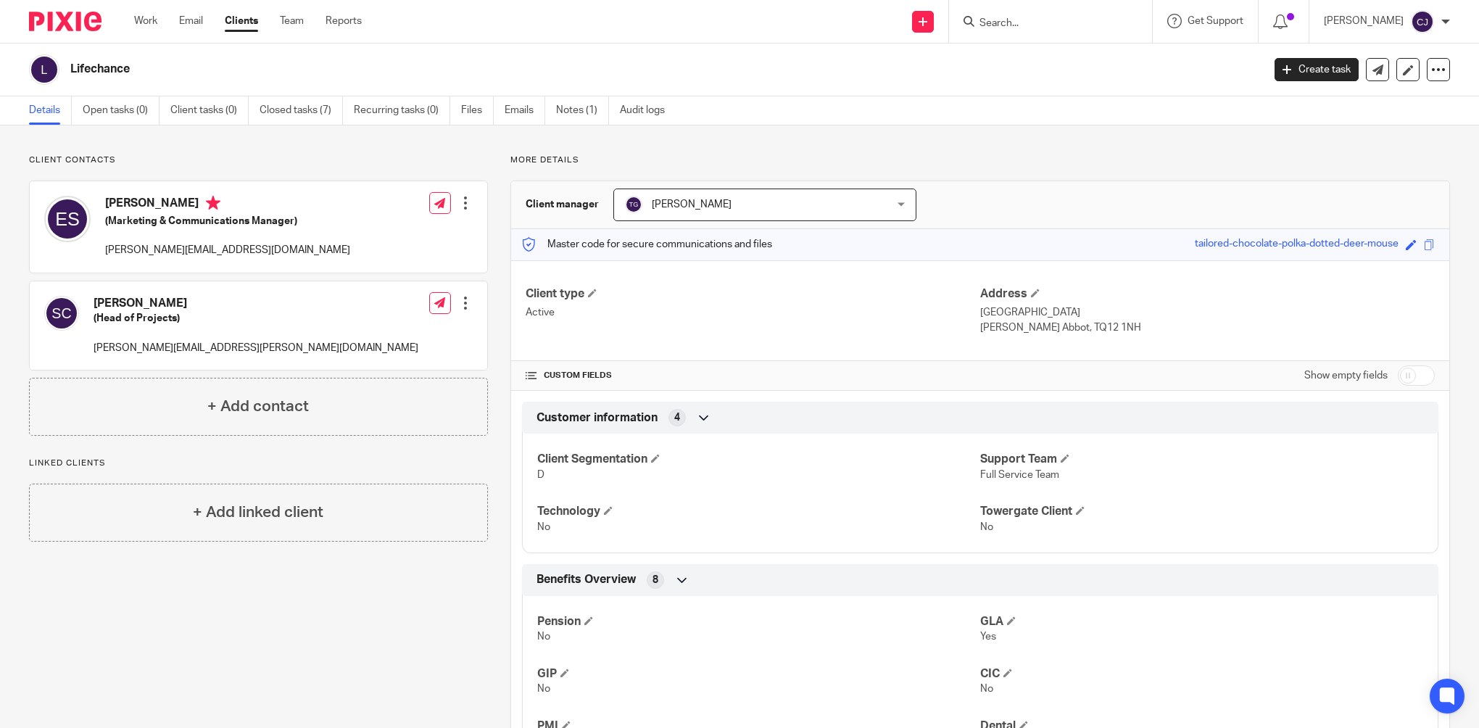
click at [1070, 42] on body "Work Email Clients Team Reports Work Email Clients Team Reports Settings Send n…" at bounding box center [739, 364] width 1479 height 728
drag, startPoint x: 1070, startPoint y: 42, endPoint x: 1062, endPoint y: 22, distance: 21.4
click at [1062, 22] on input "Search" at bounding box center [1043, 23] width 131 height 13
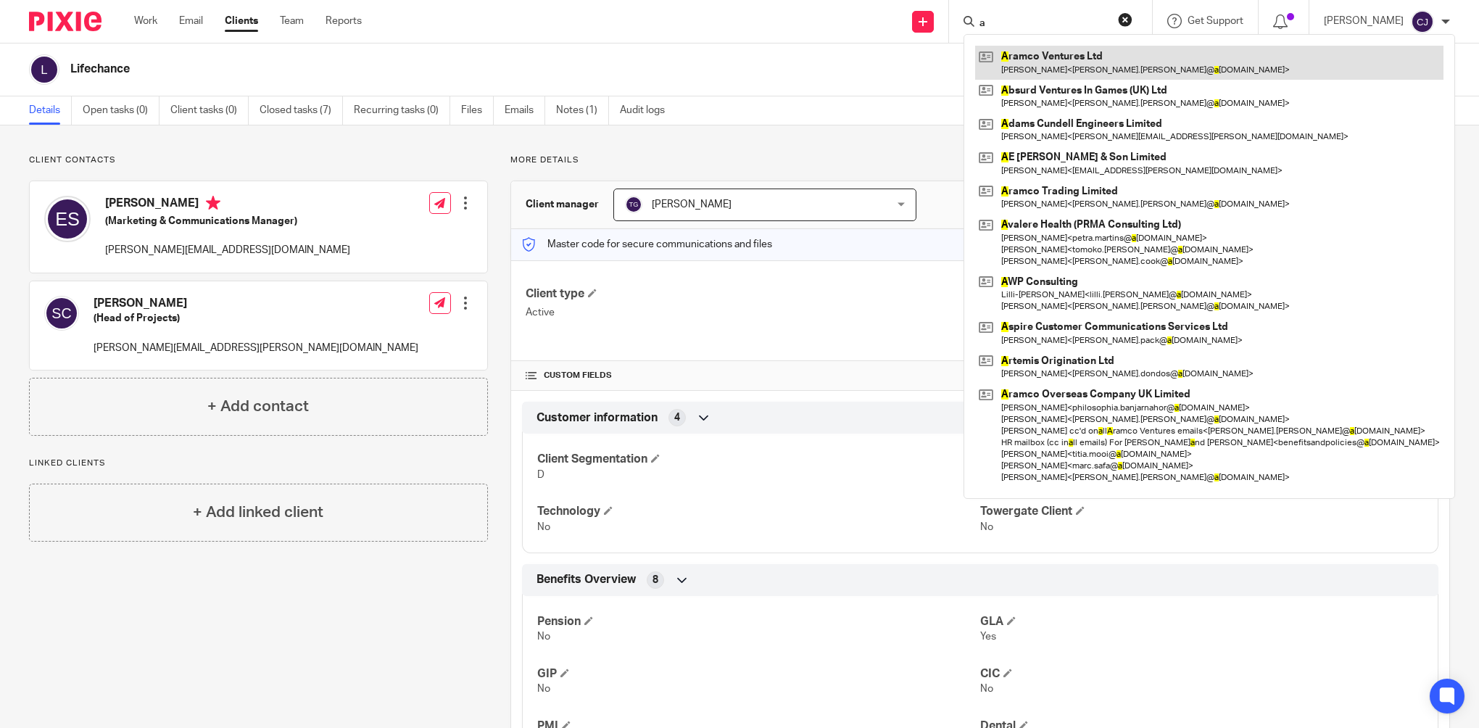
type input "a"
click at [1091, 67] on link at bounding box center [1209, 62] width 468 height 33
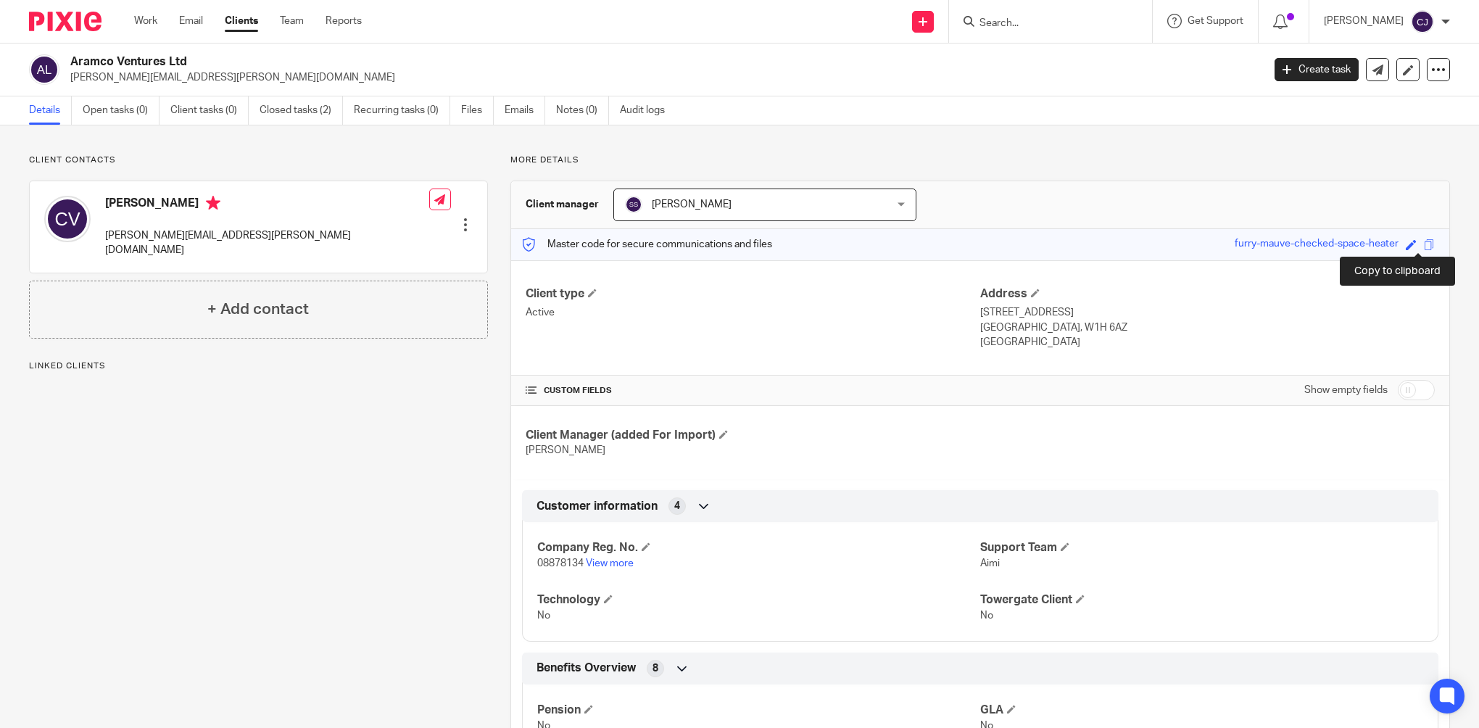
click at [1424, 243] on span at bounding box center [1429, 244] width 11 height 11
